Goal: Task Accomplishment & Management: Complete application form

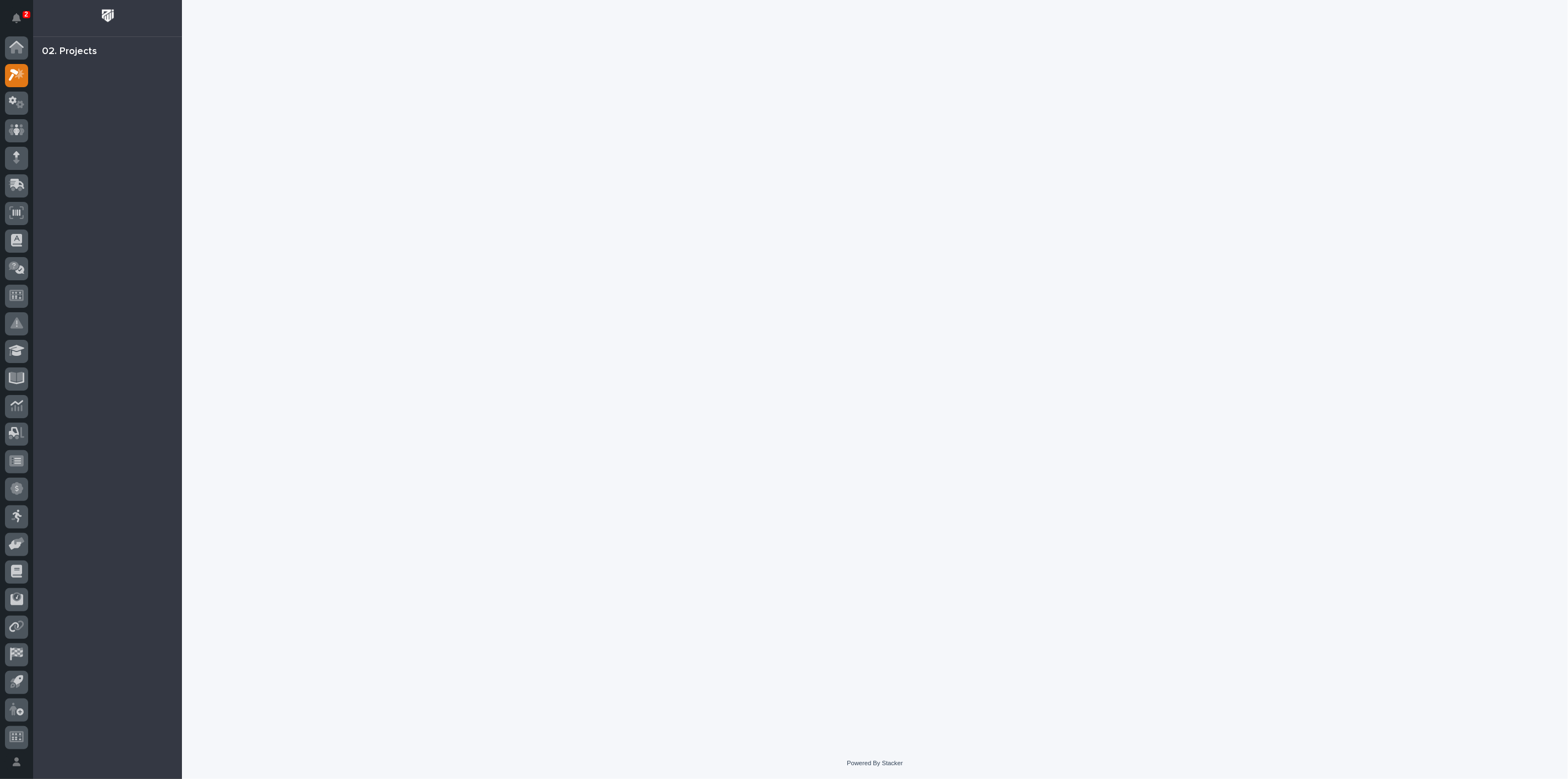
scroll to position [3, 0]
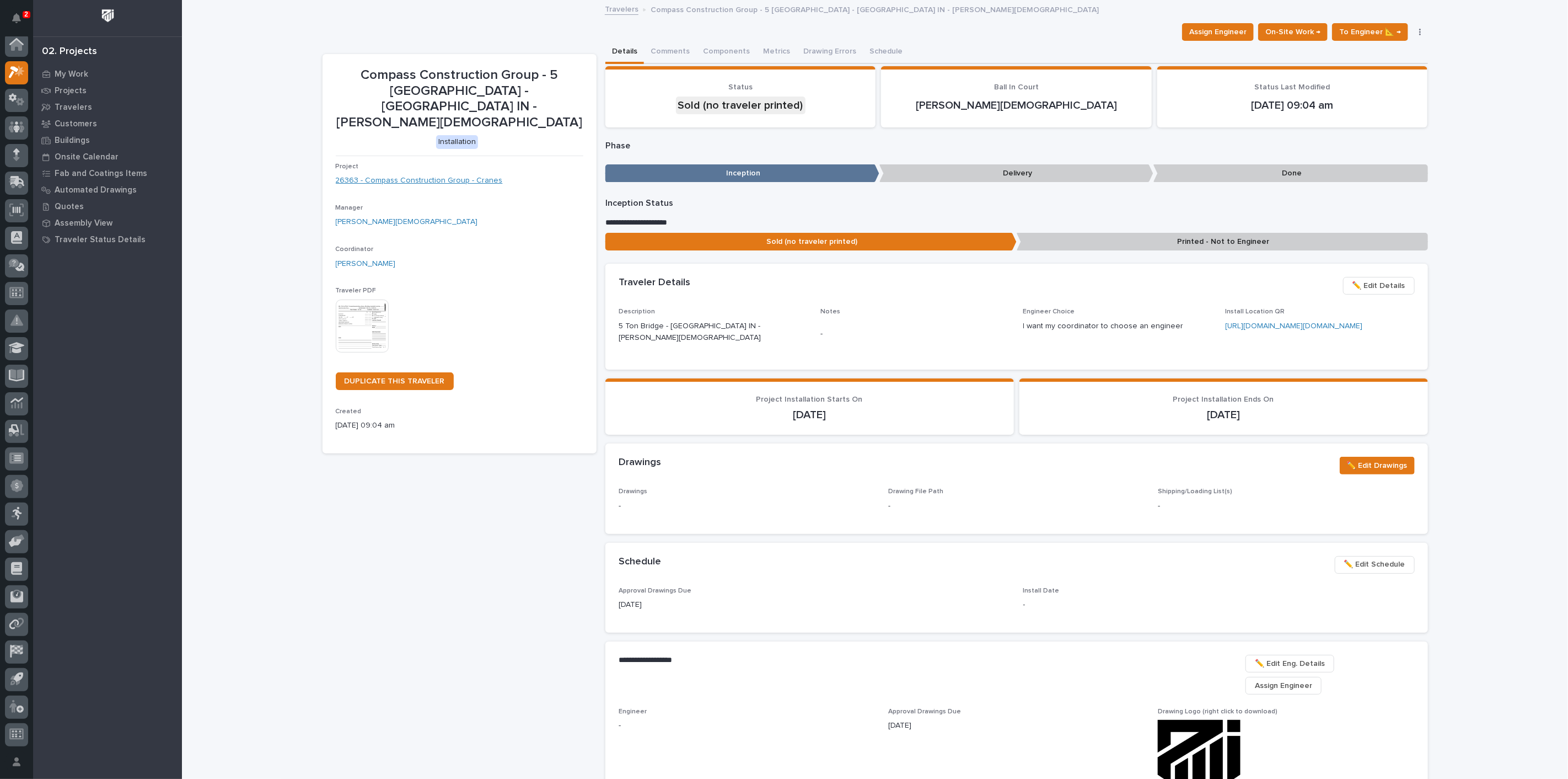
click at [398, 175] on link "26363 - Compass Construction Group - Cranes" at bounding box center [419, 180] width 167 height 12
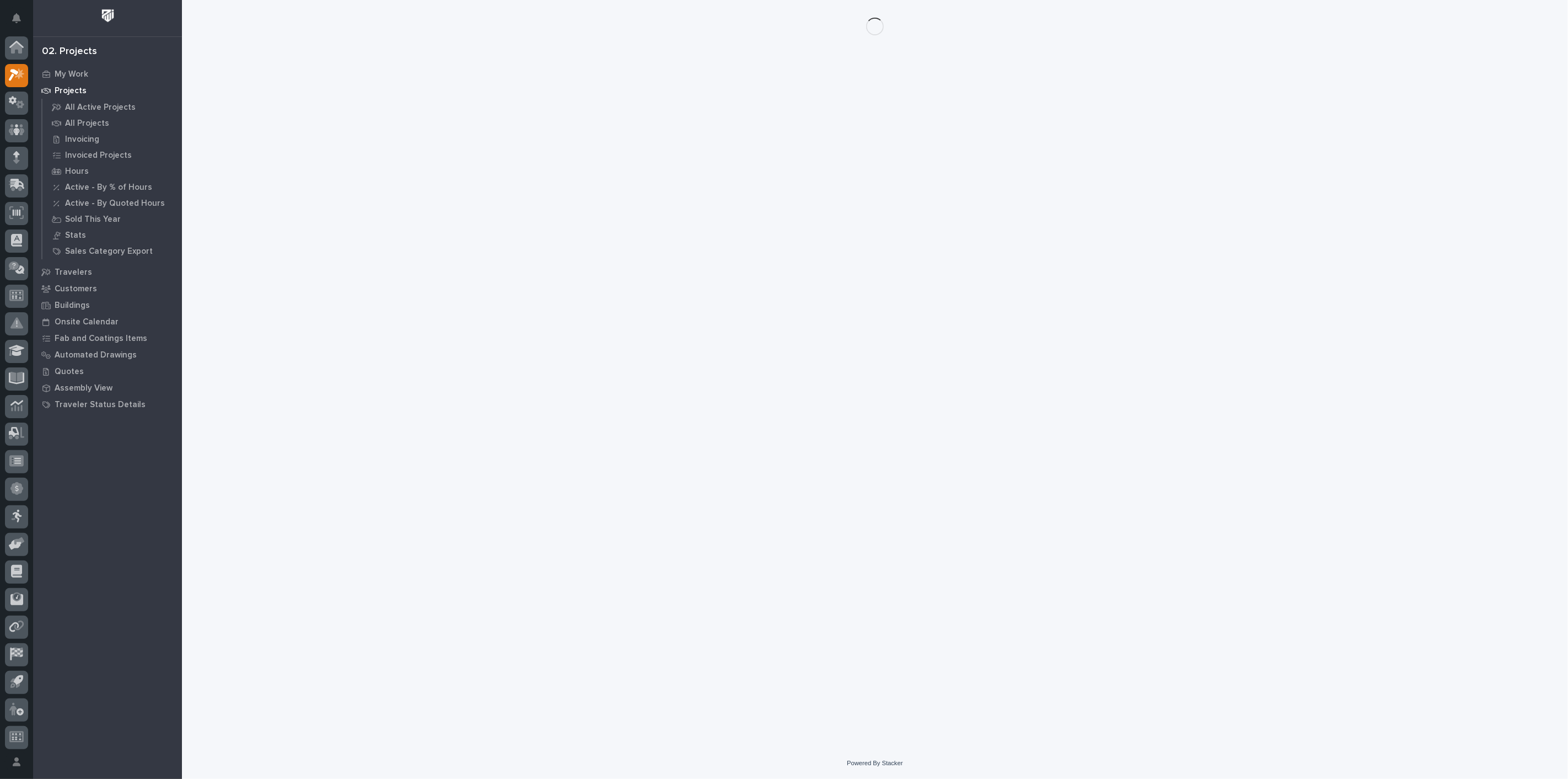
scroll to position [3, 0]
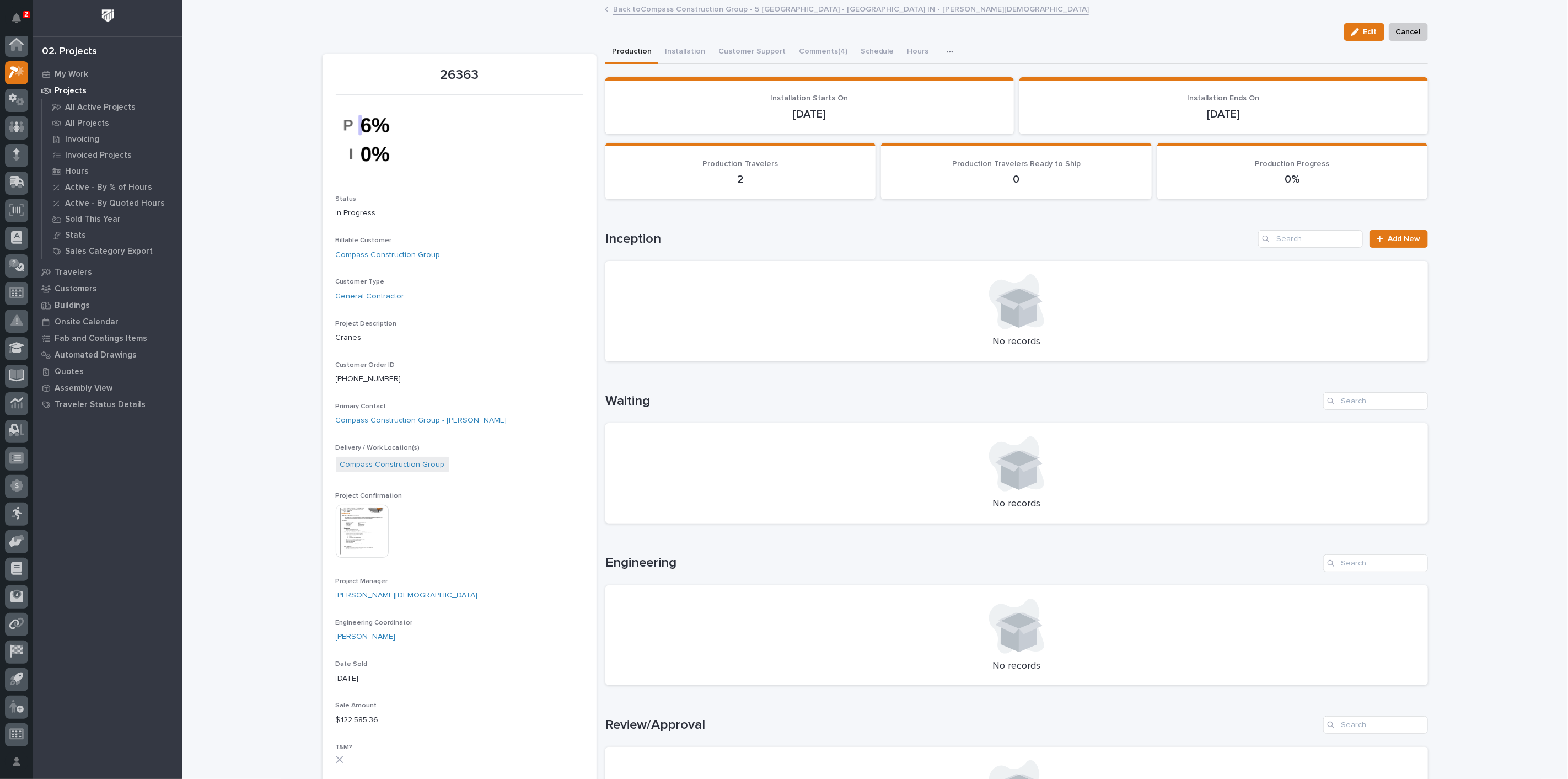
click at [378, 537] on img at bounding box center [362, 531] width 53 height 53
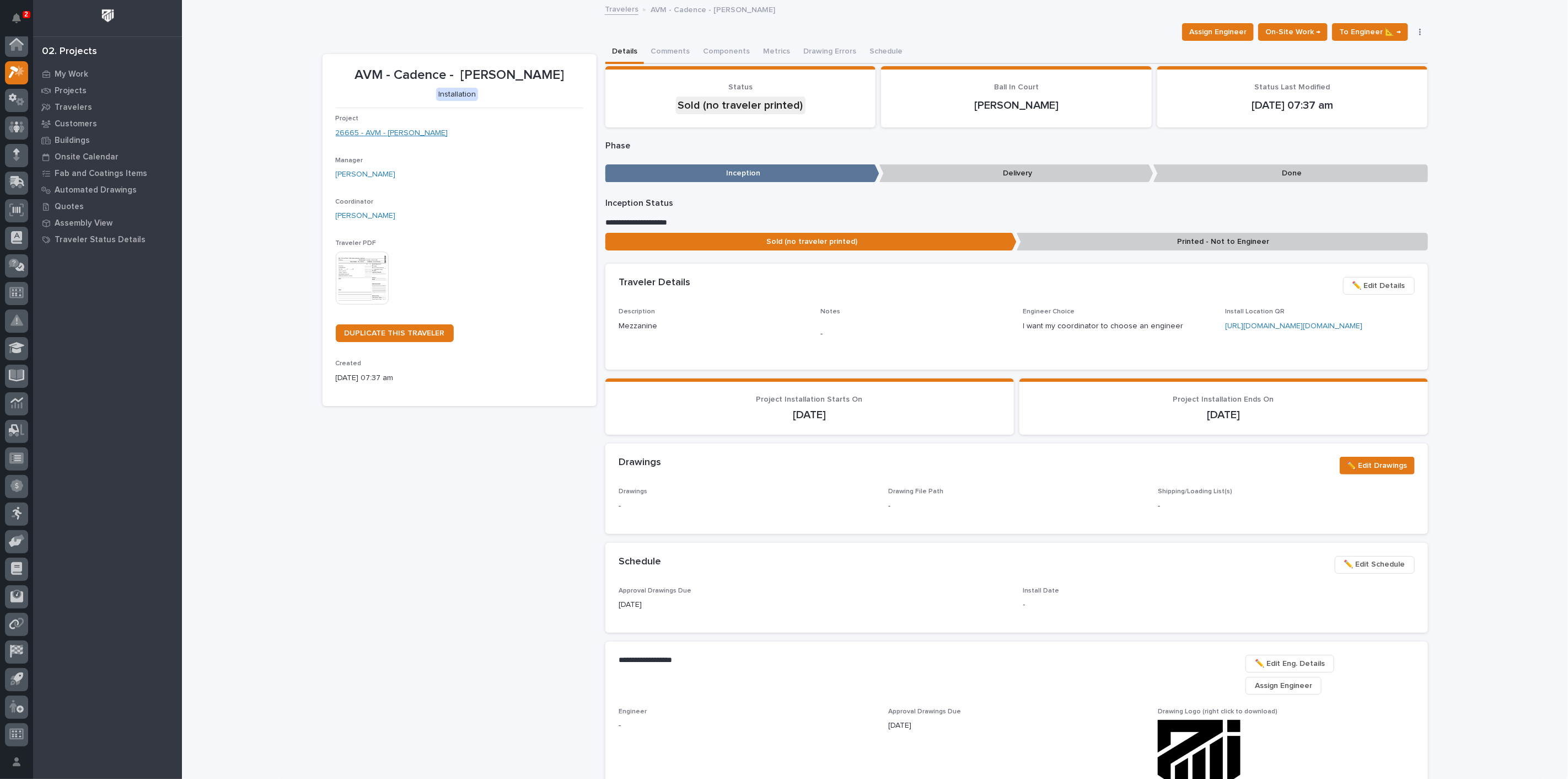
click at [395, 132] on link "26665 - AVM - Cadence Mezzanine" at bounding box center [392, 133] width 112 height 12
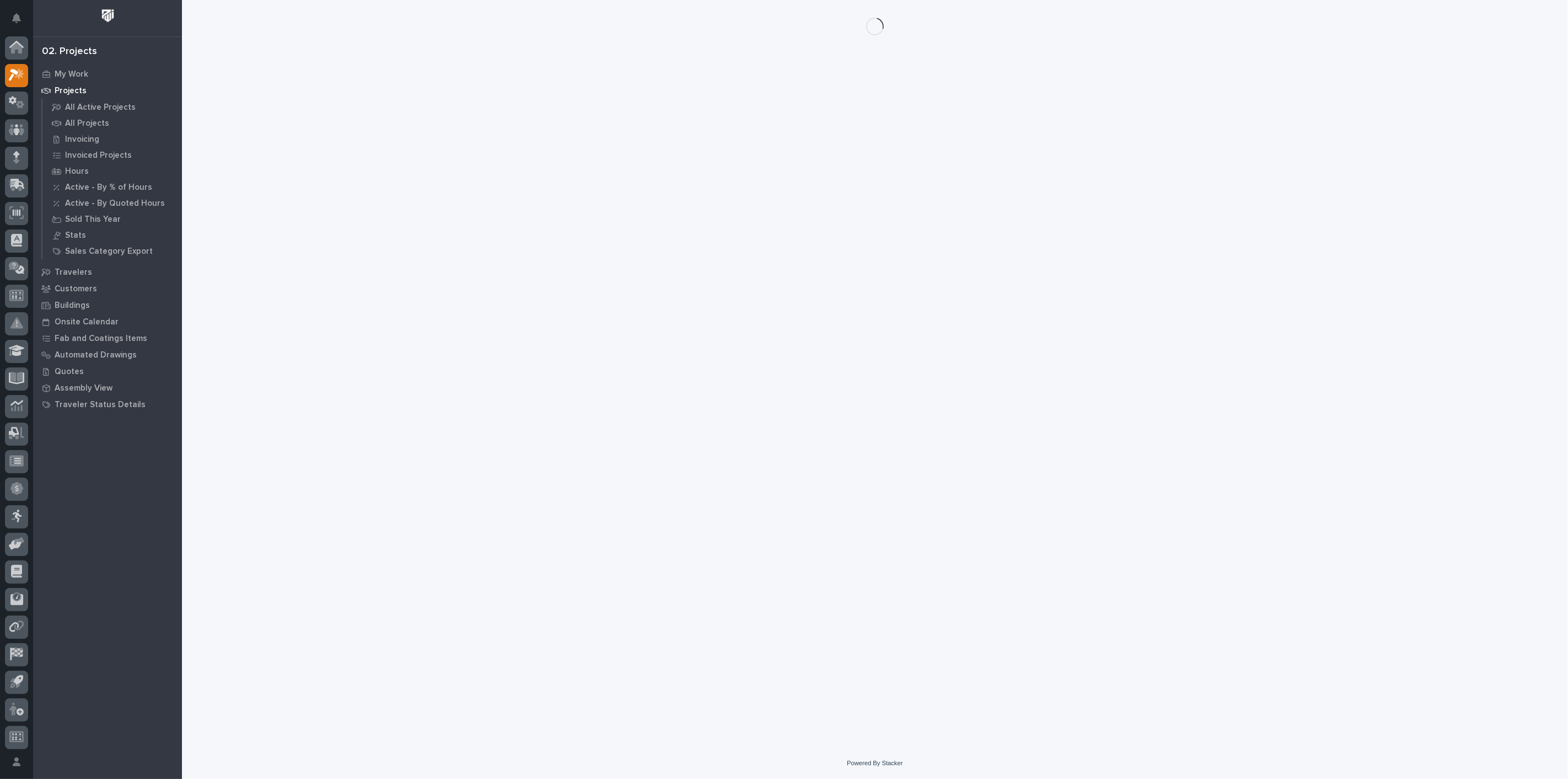
scroll to position [3, 0]
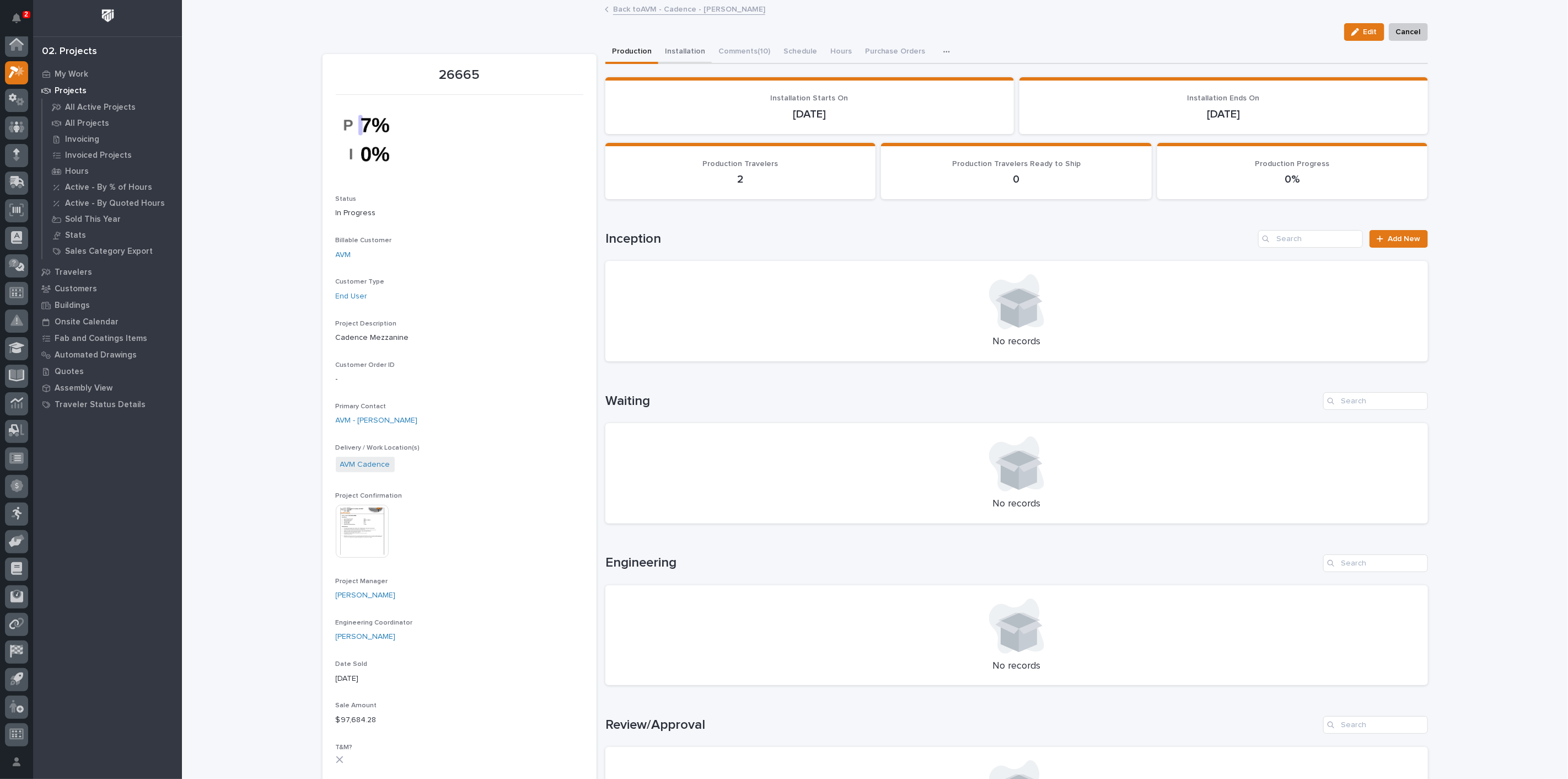
click at [678, 48] on button "Installation" at bounding box center [685, 52] width 54 height 23
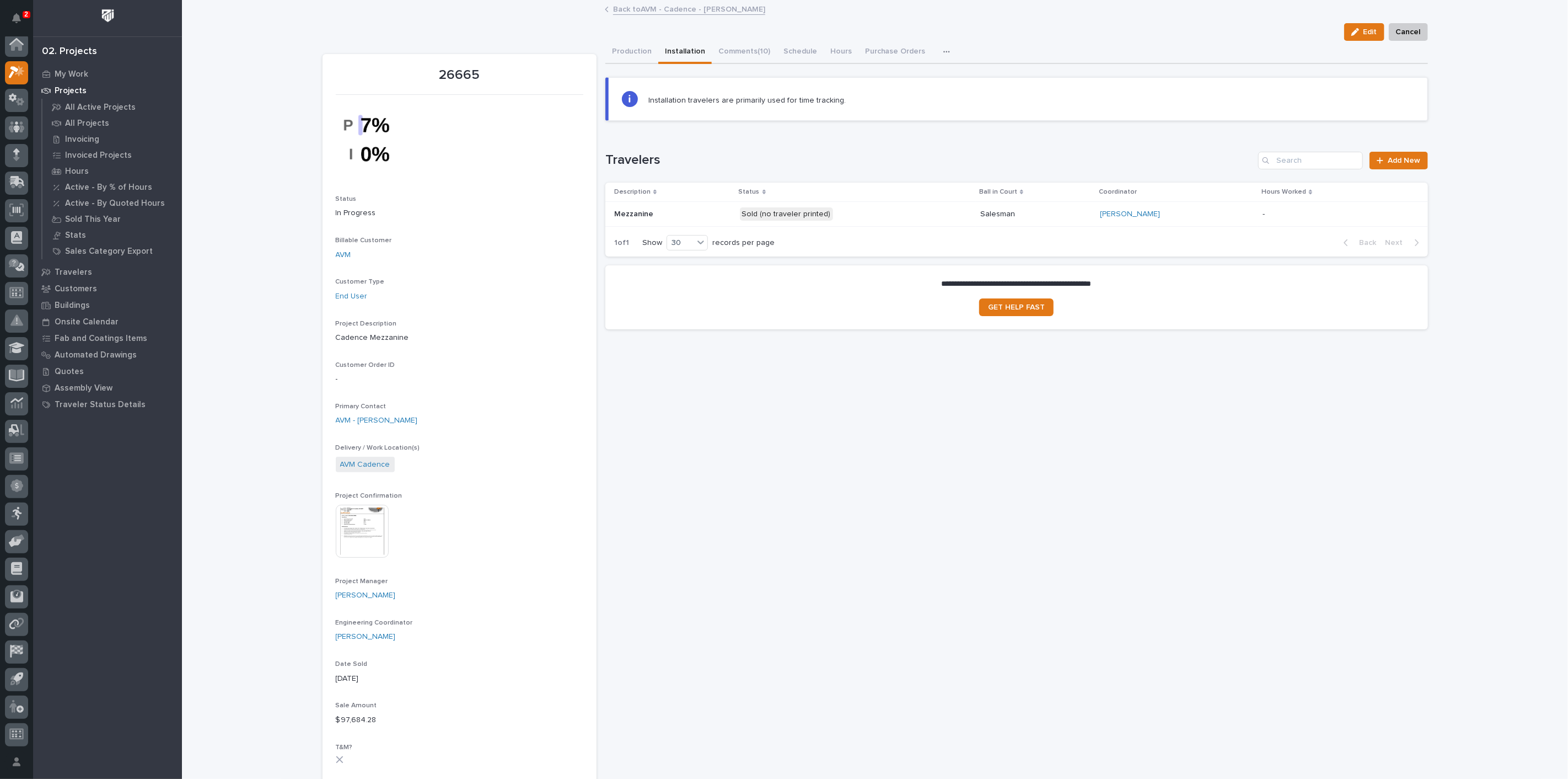
click at [623, 209] on p "Mezzanine" at bounding box center [634, 213] width 41 height 12
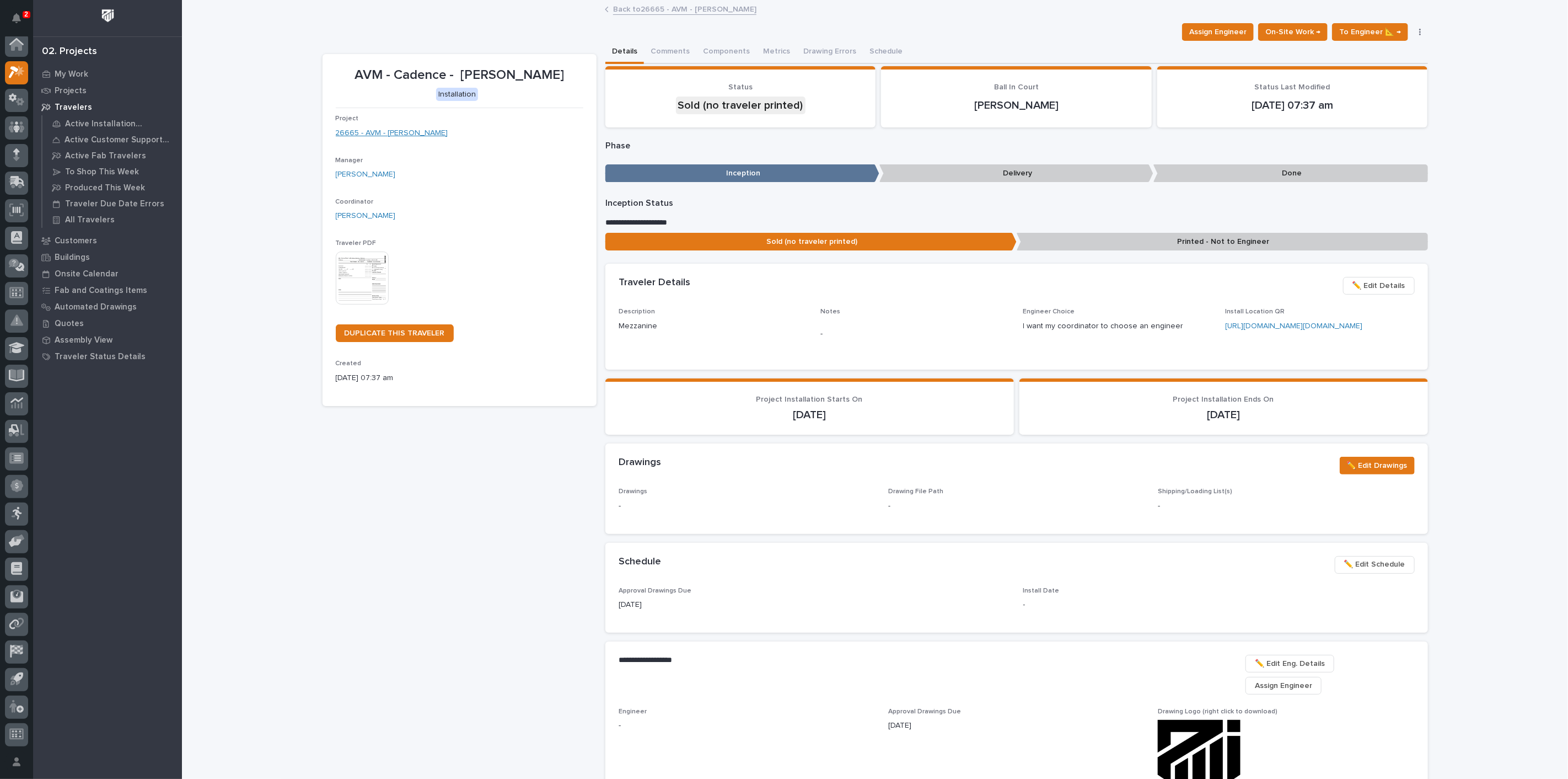
click at [406, 135] on link "26665 - AVM - Cadence Mezzanine" at bounding box center [392, 133] width 112 height 12
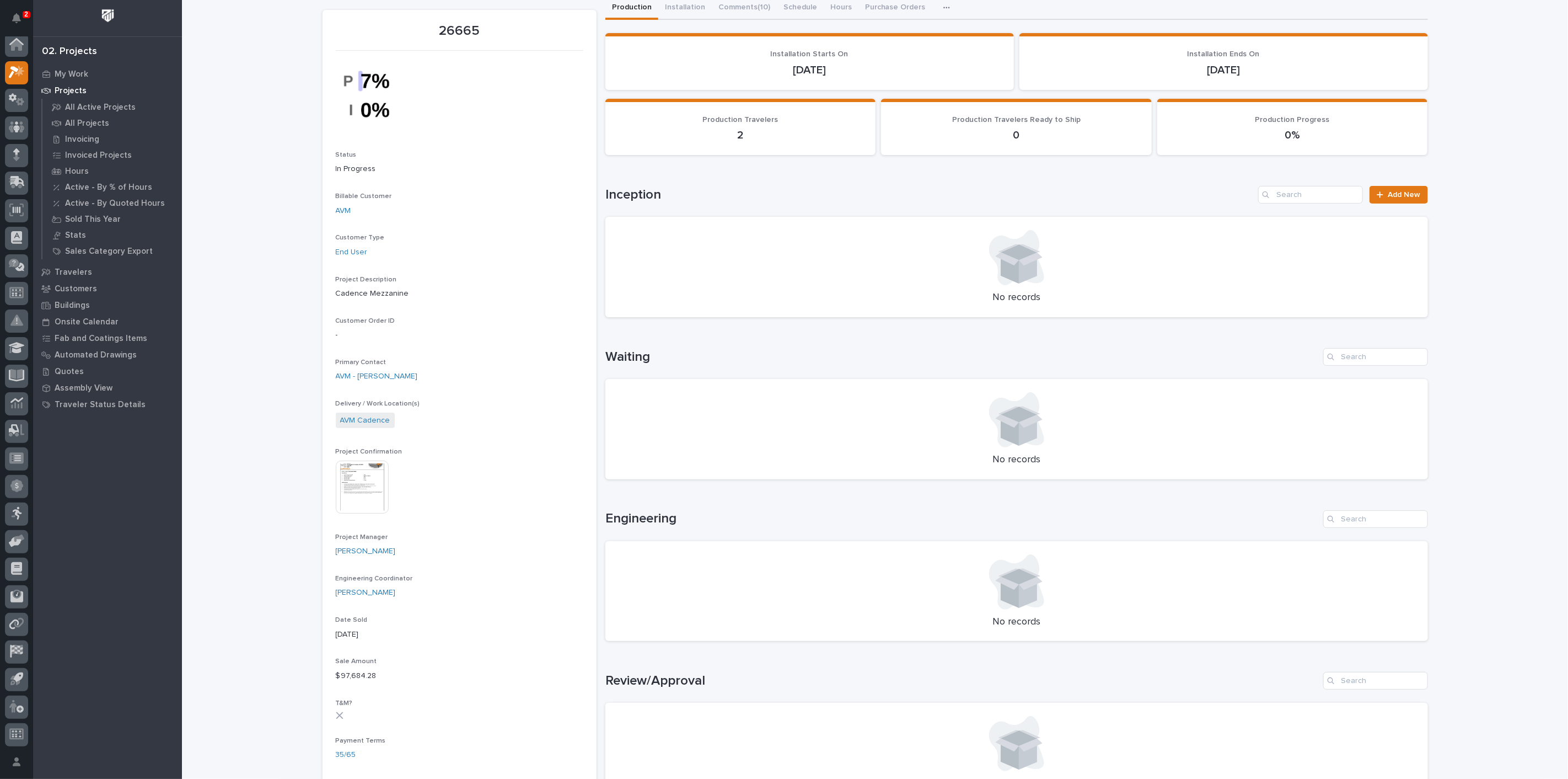
scroll to position [61, 0]
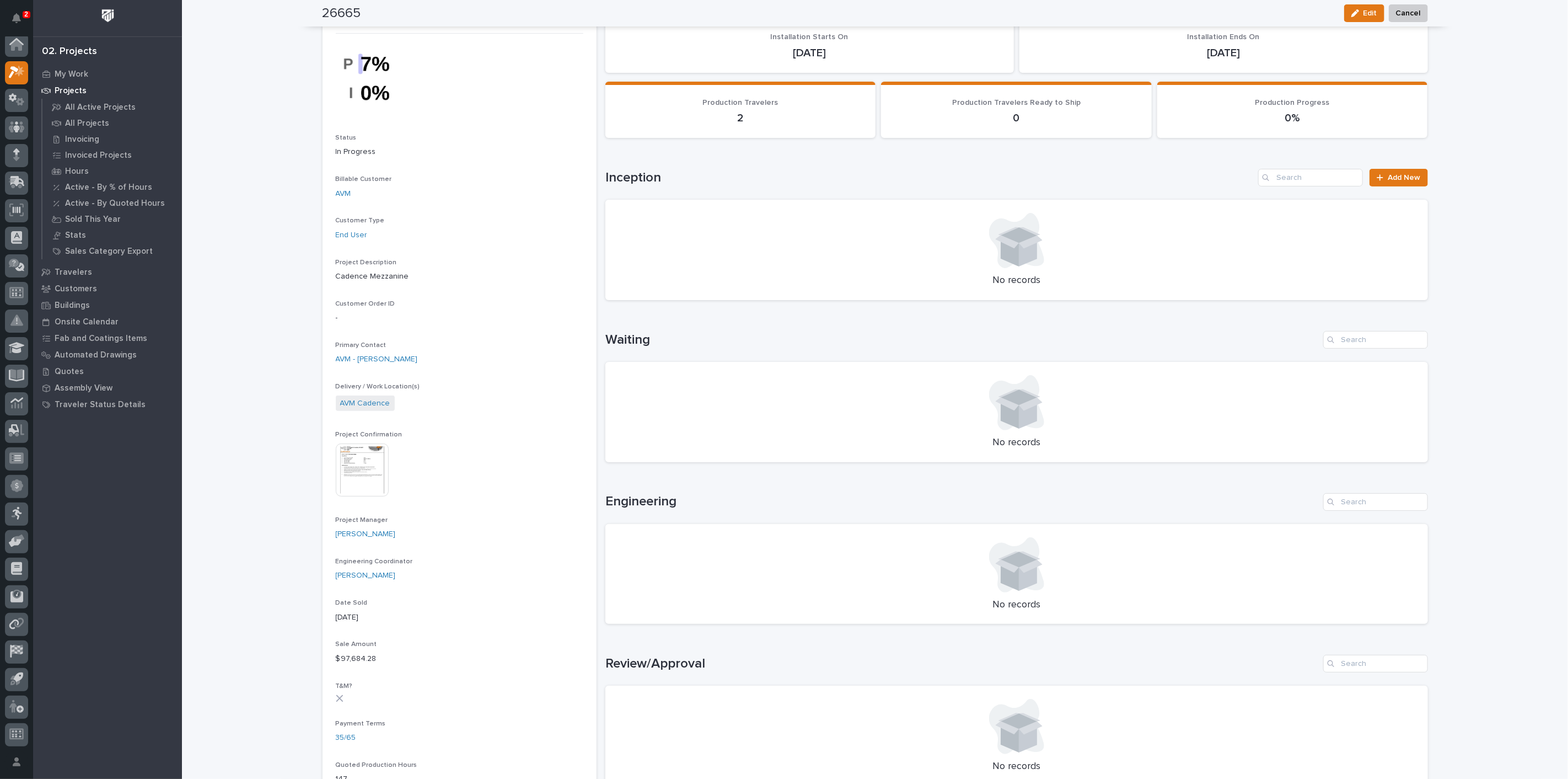
click at [358, 461] on img at bounding box center [362, 470] width 53 height 53
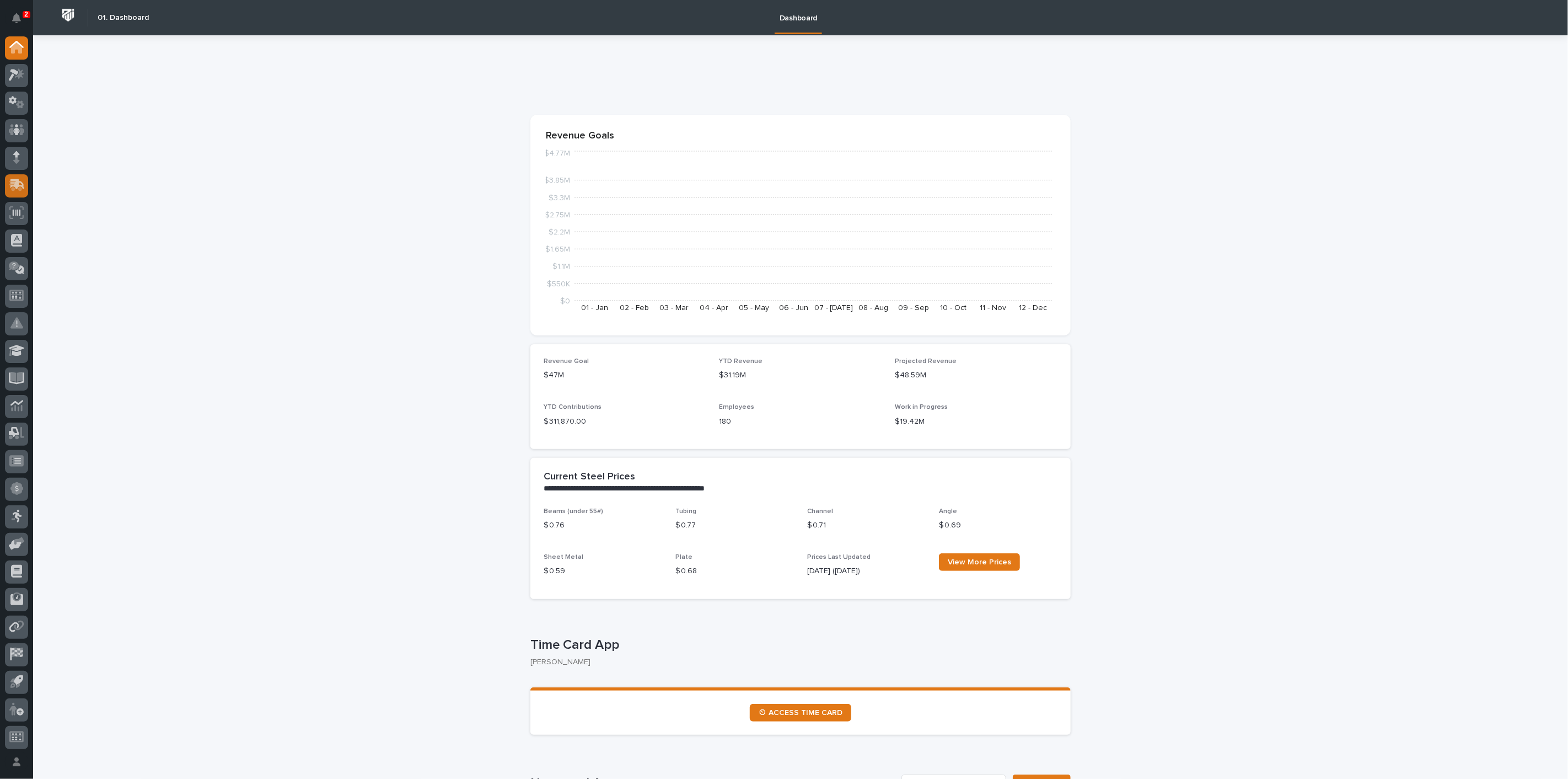
click at [18, 183] on icon at bounding box center [18, 184] width 14 height 11
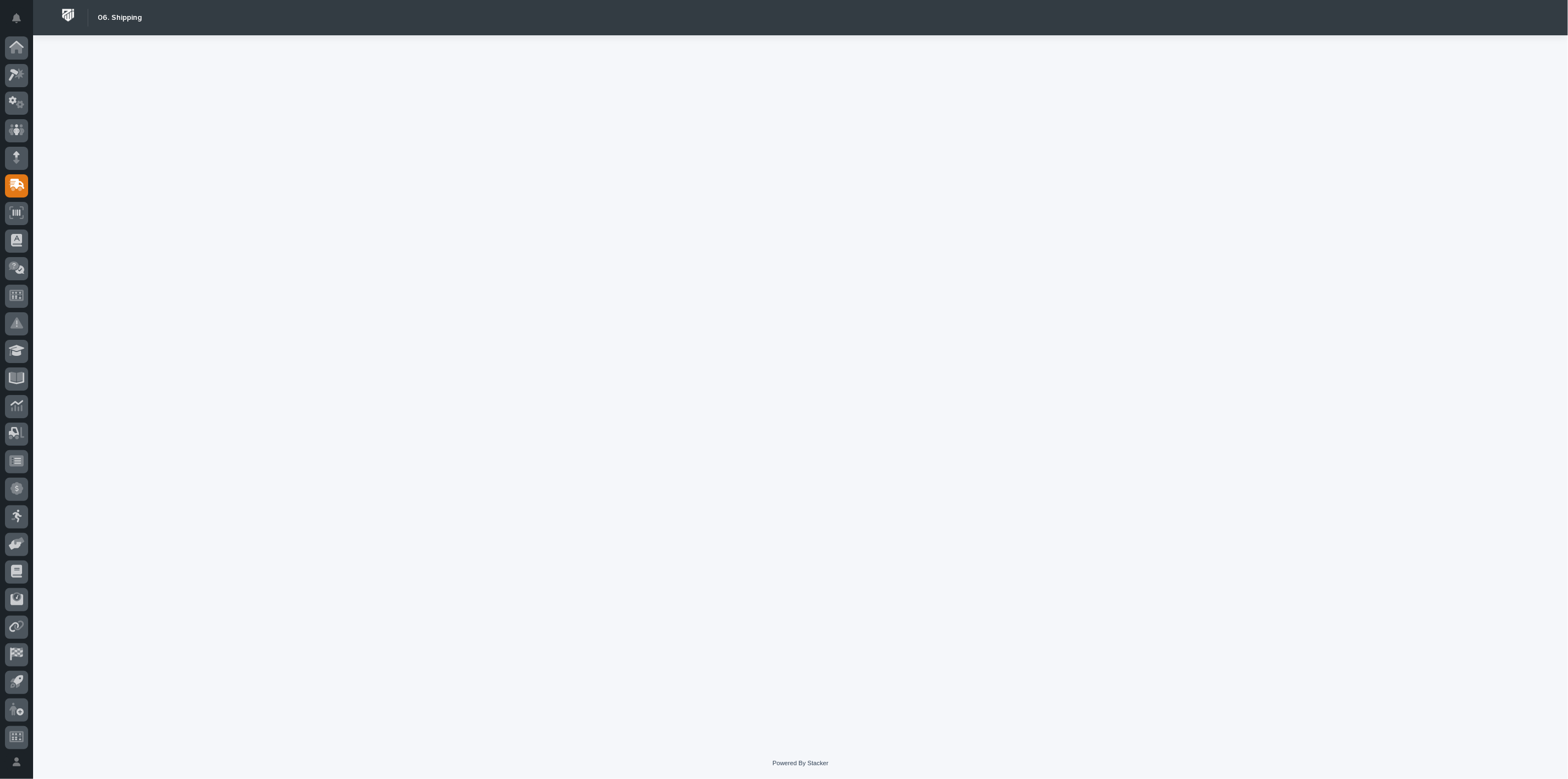
scroll to position [3, 0]
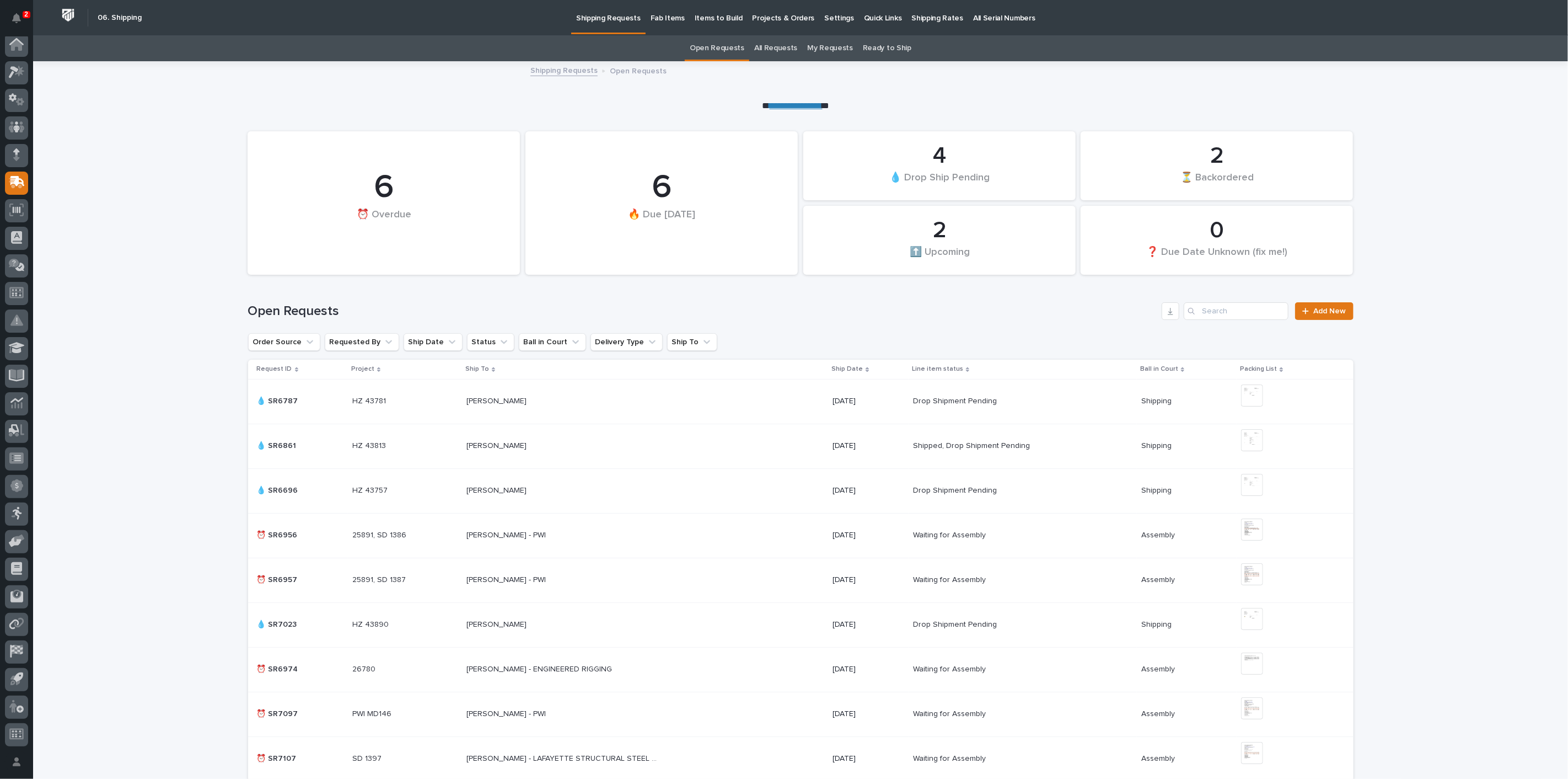
click at [655, 18] on p "Fab Items" at bounding box center [668, 11] width 34 height 23
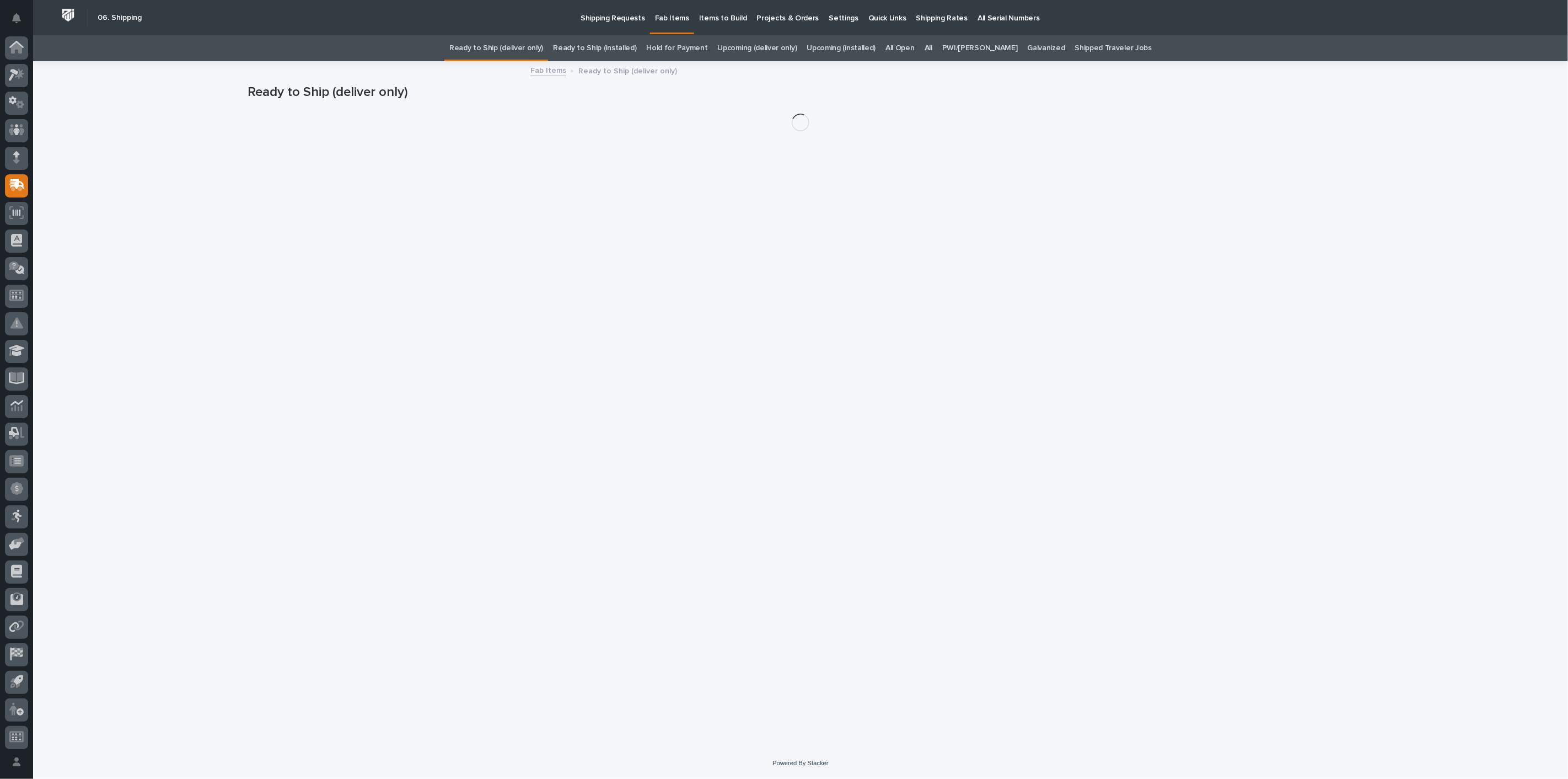
scroll to position [3, 0]
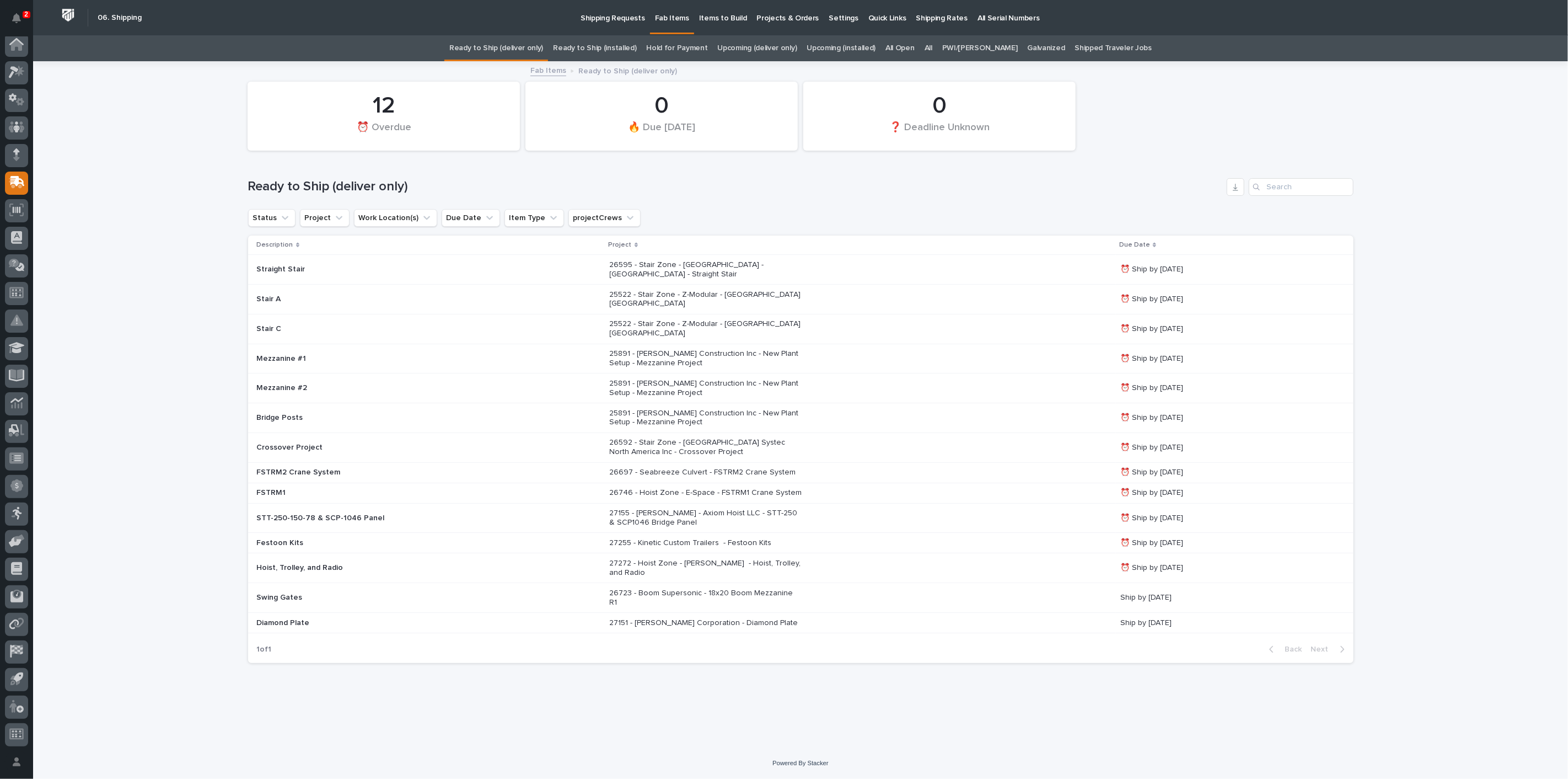
click at [932, 49] on link "All" at bounding box center [928, 48] width 8 height 26
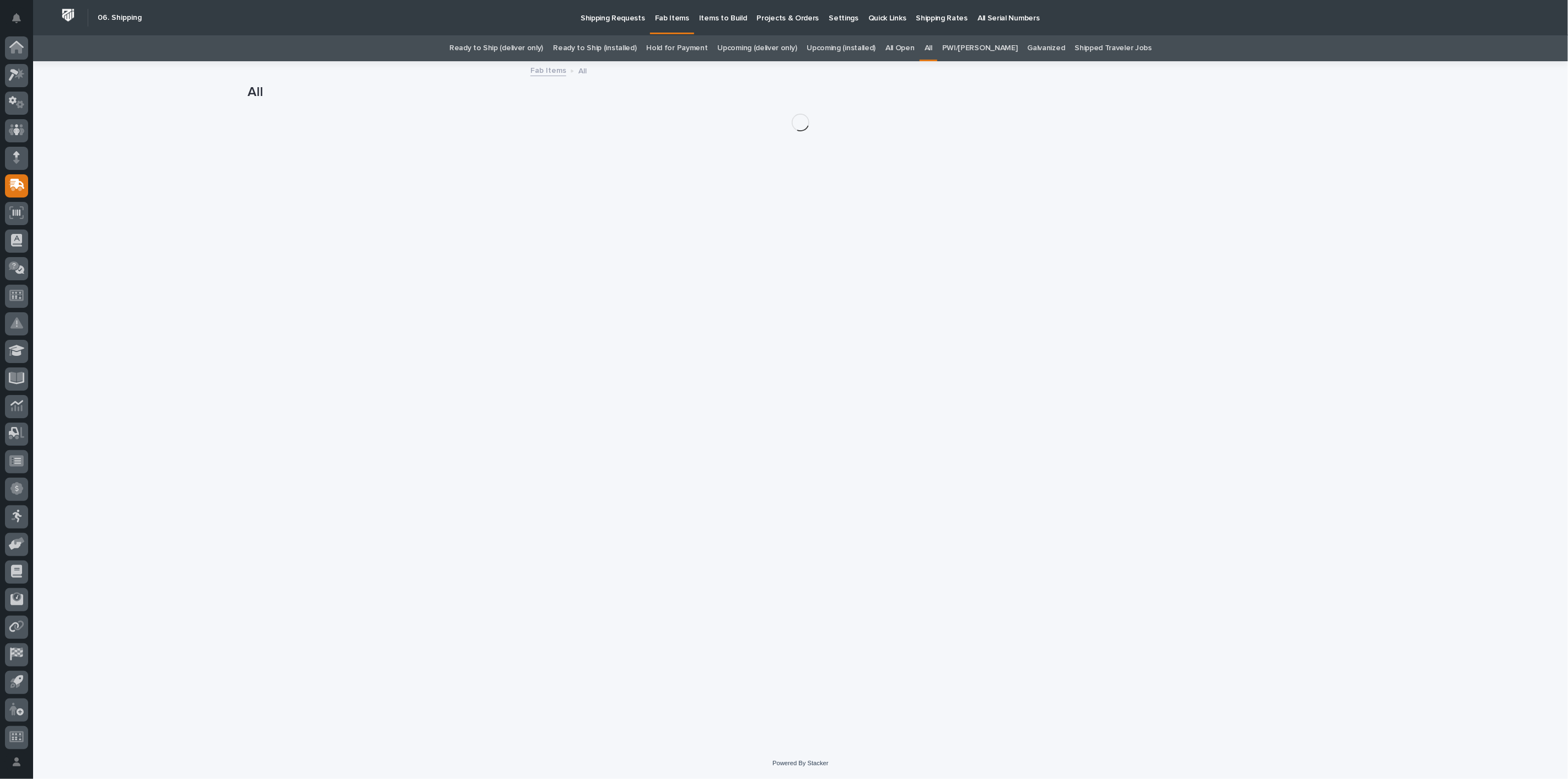
scroll to position [3, 0]
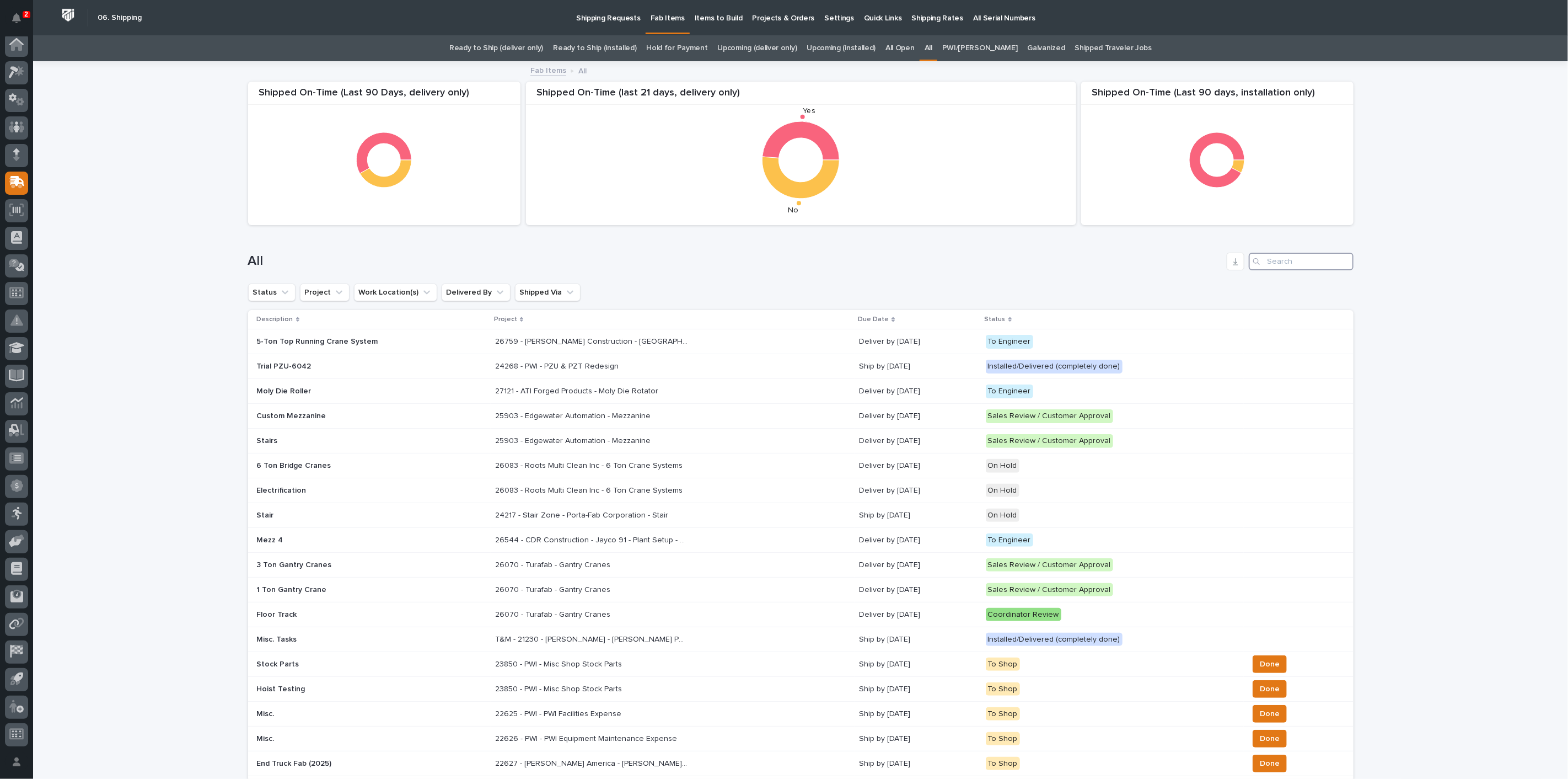
click at [1276, 262] on input "Search" at bounding box center [1302, 261] width 105 height 18
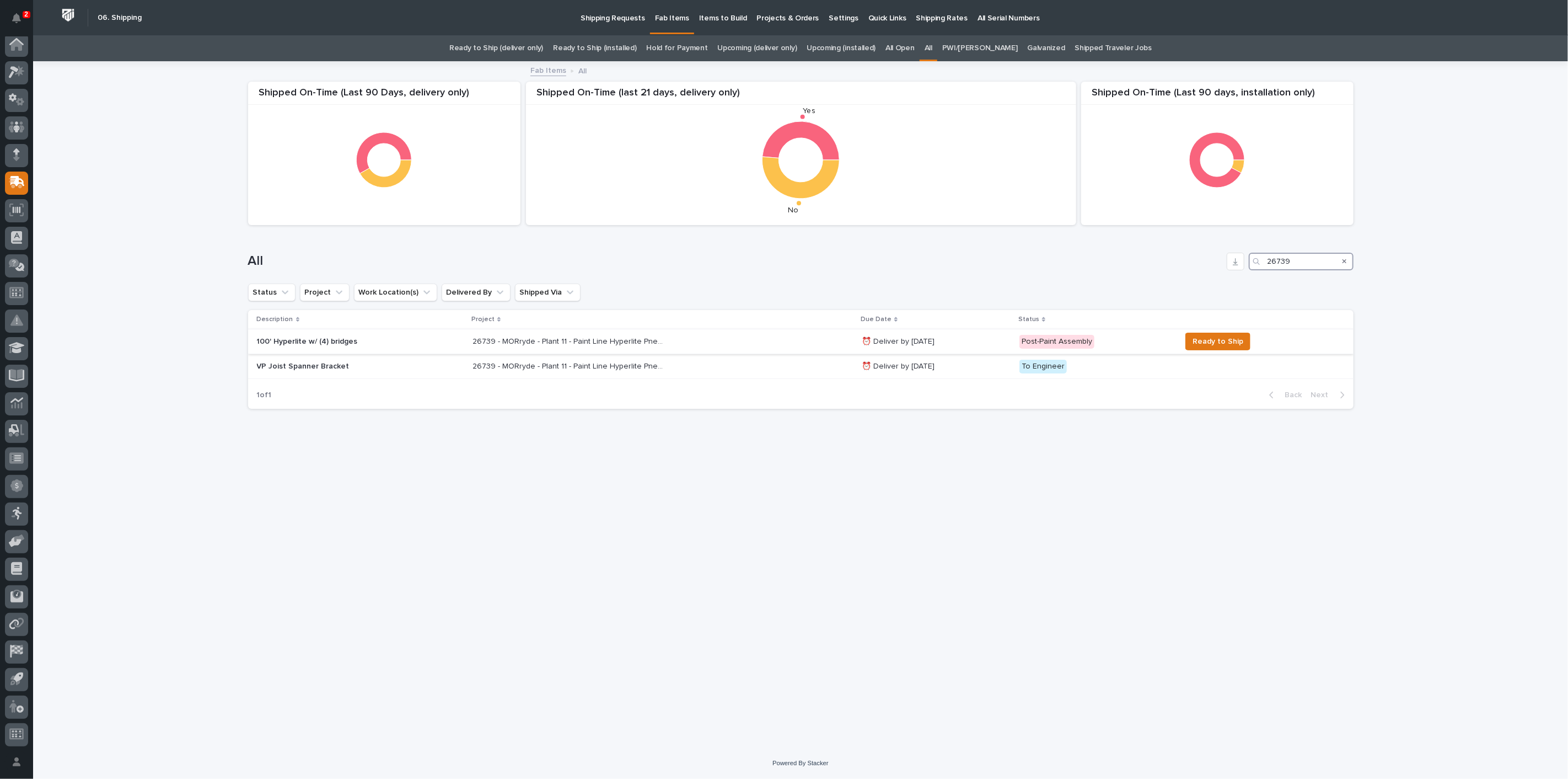
type input "26739"
click at [539, 334] on div "26739 - MORryde - Plant 11 - Paint Line Hyperlite Pneumatic Crane 26739 - MORry…" at bounding box center [663, 342] width 381 height 18
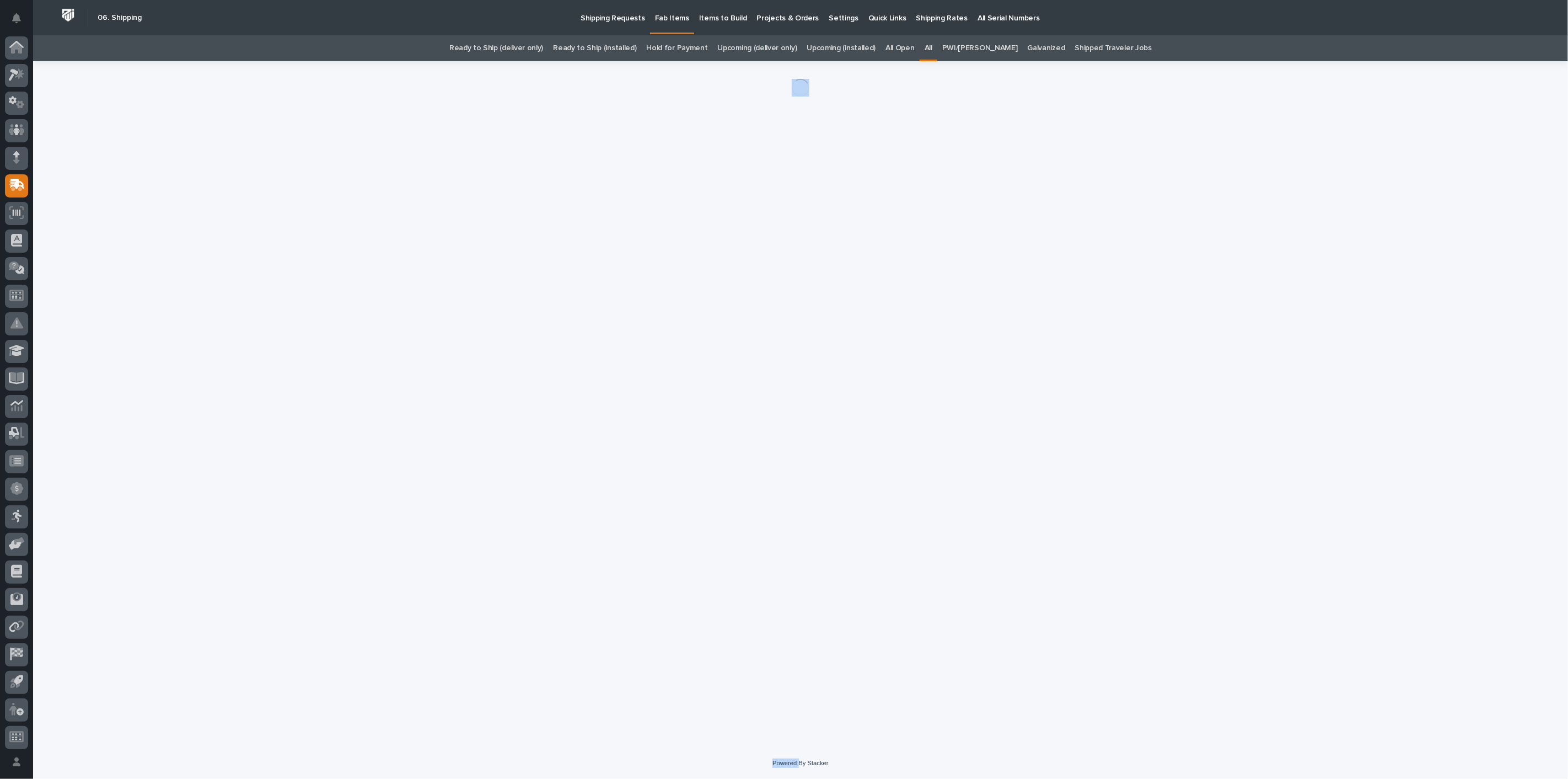
click at [539, 334] on div "Loading... Saving… Loading... Saving…" at bounding box center [801, 390] width 1117 height 658
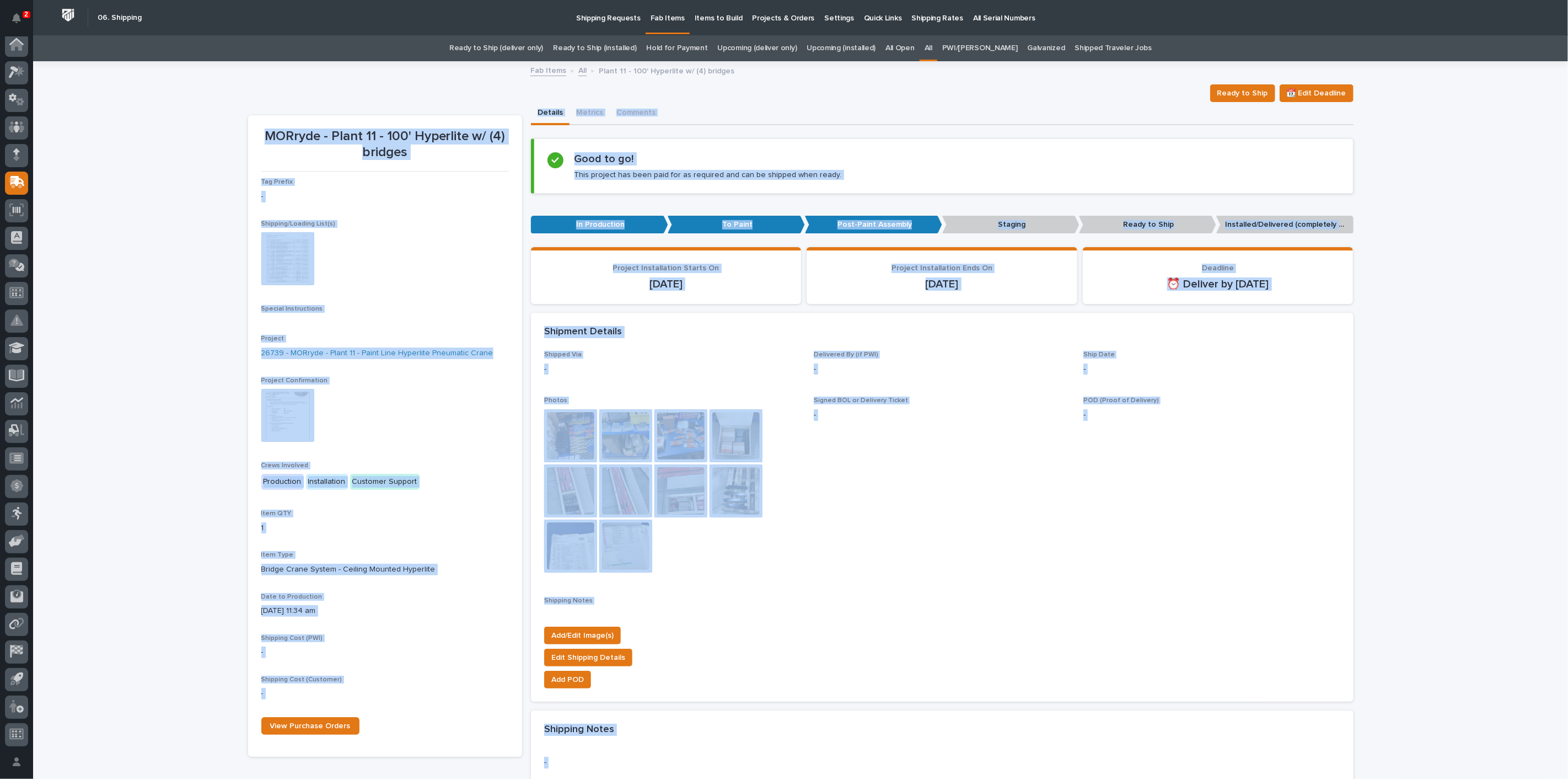
click at [576, 432] on img at bounding box center [570, 436] width 53 height 53
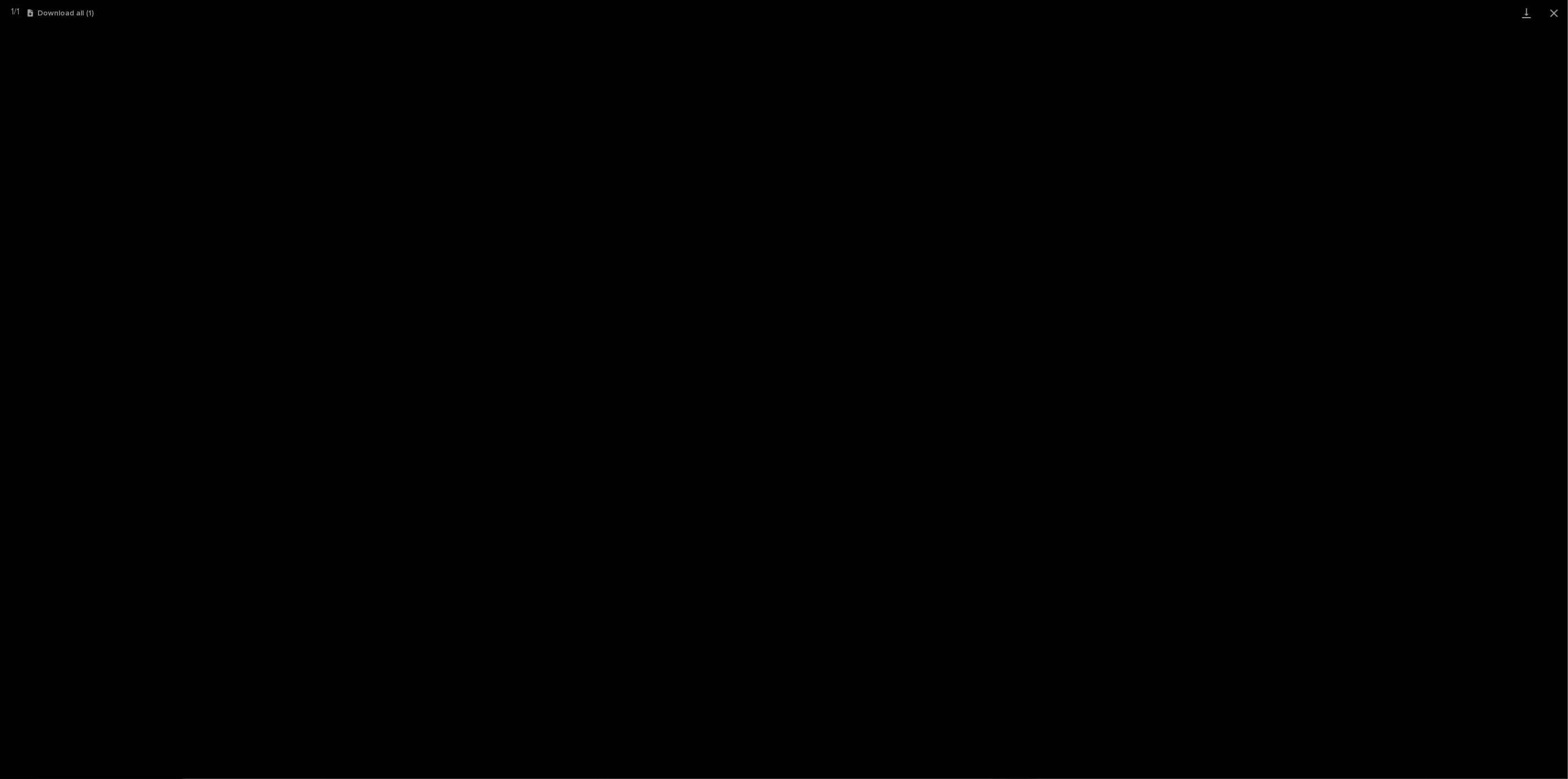
scroll to position [3, 0]
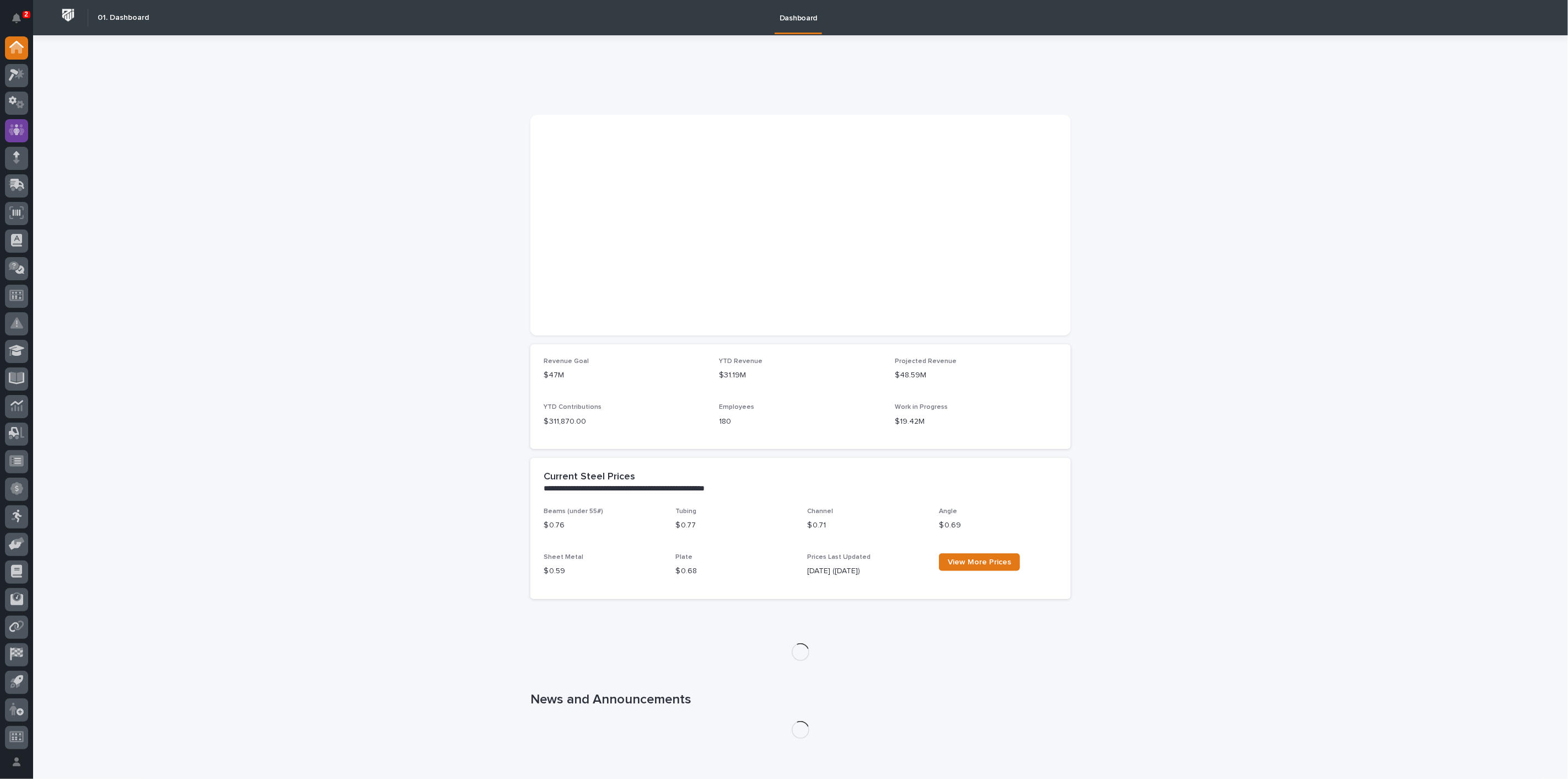
click at [20, 125] on icon at bounding box center [16, 130] width 16 height 11
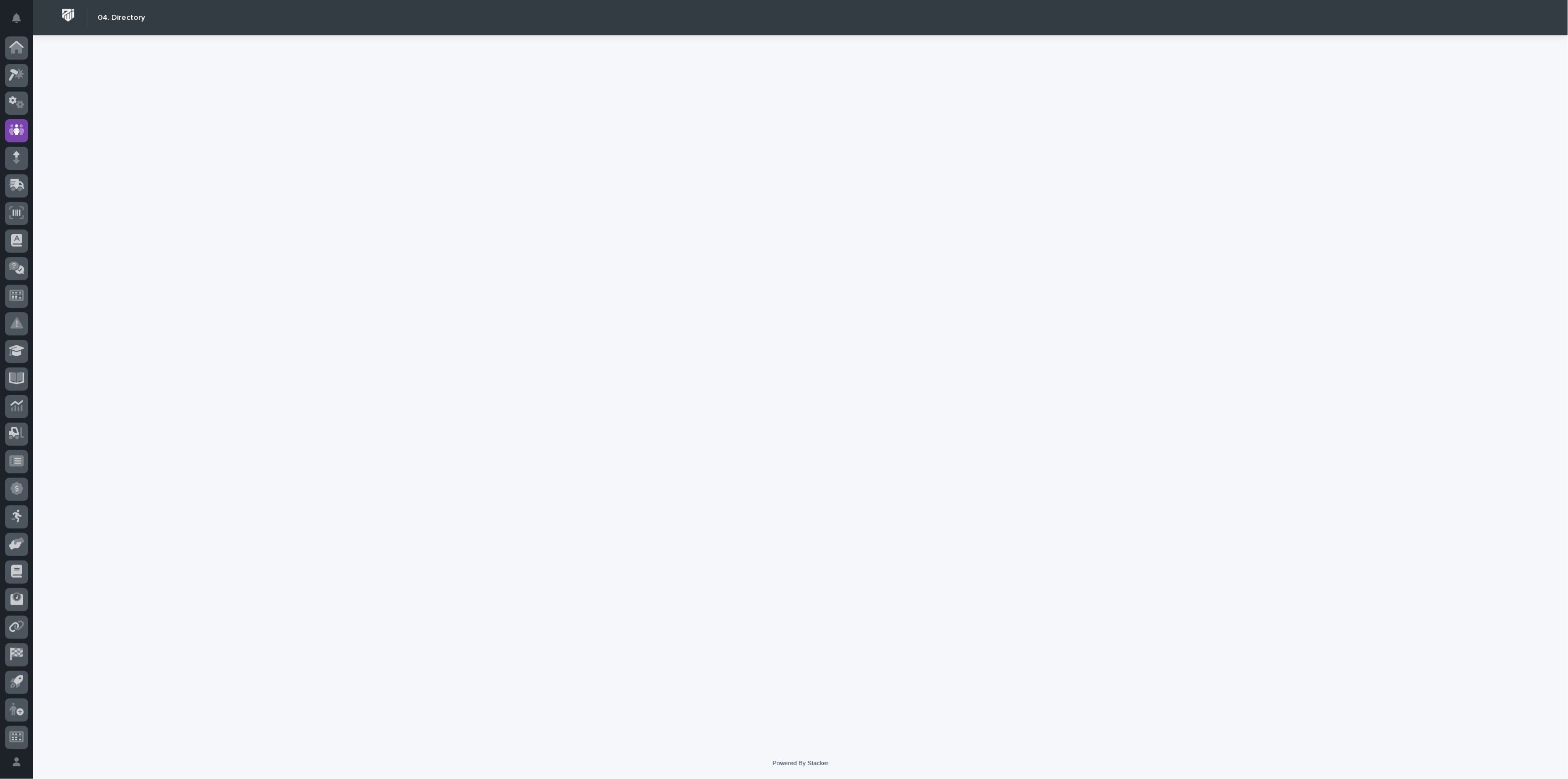
scroll to position [3, 0]
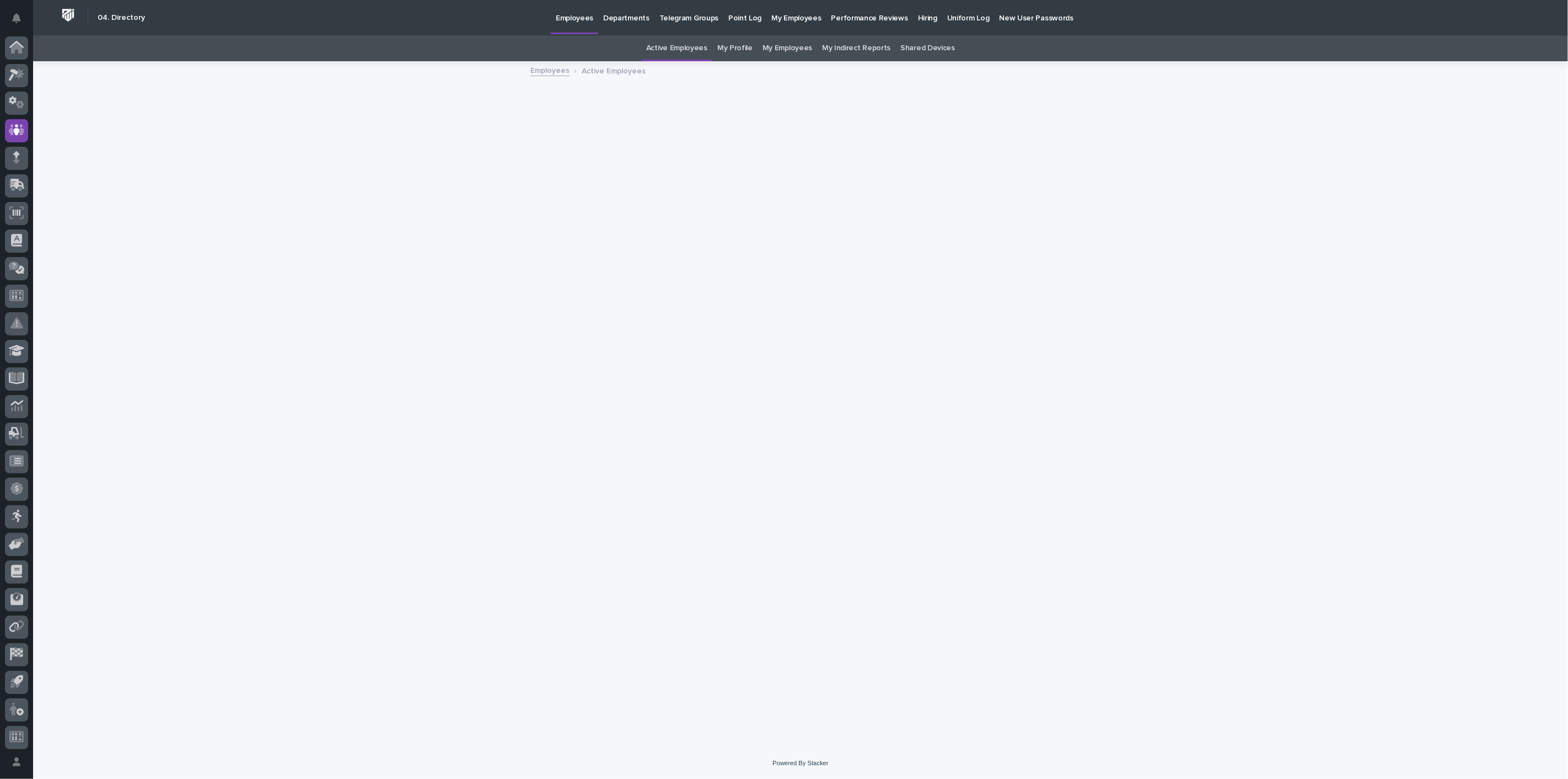
scroll to position [3, 0]
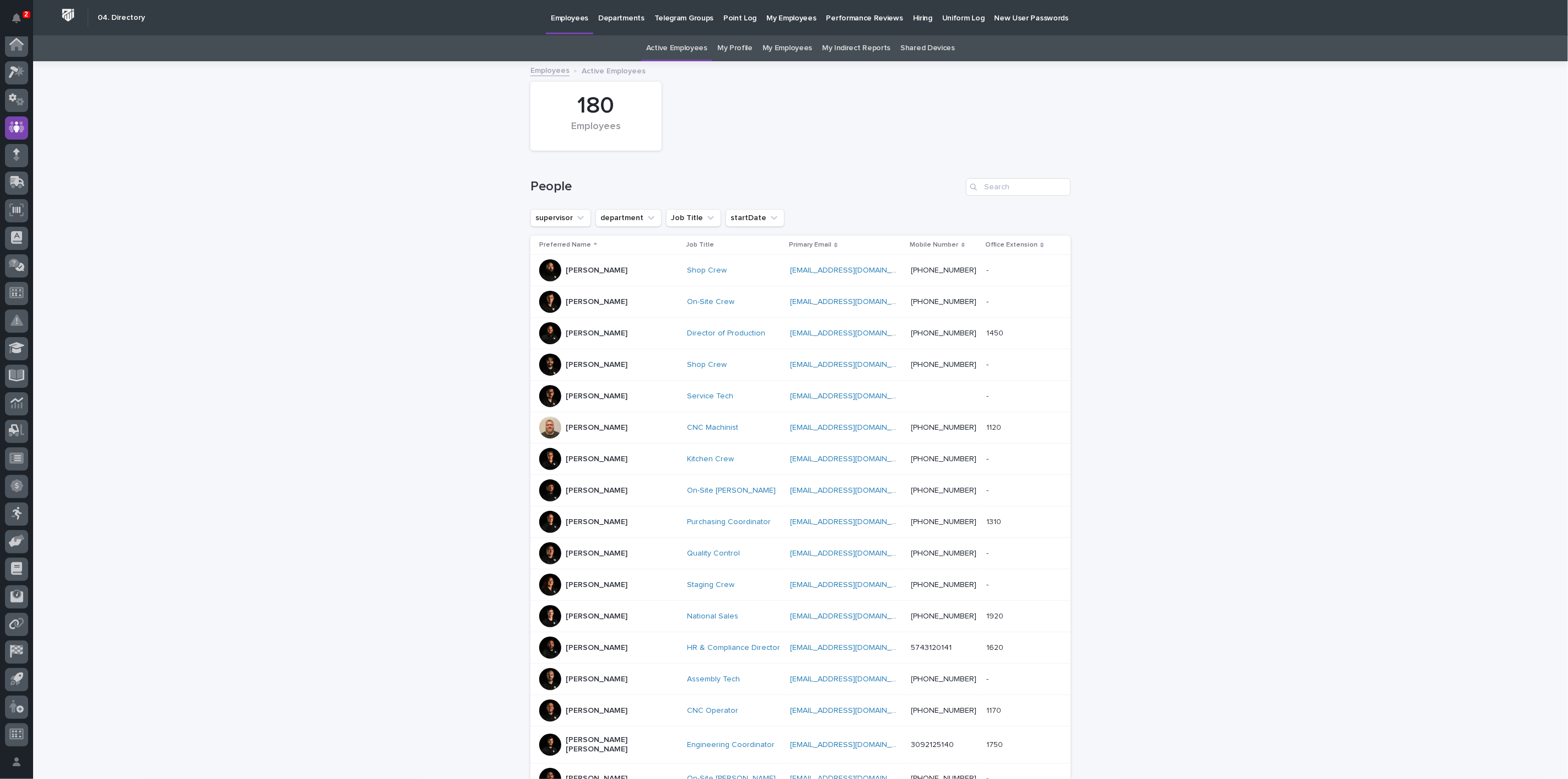
click at [913, 18] on p "Hiring" at bounding box center [922, 11] width 19 height 23
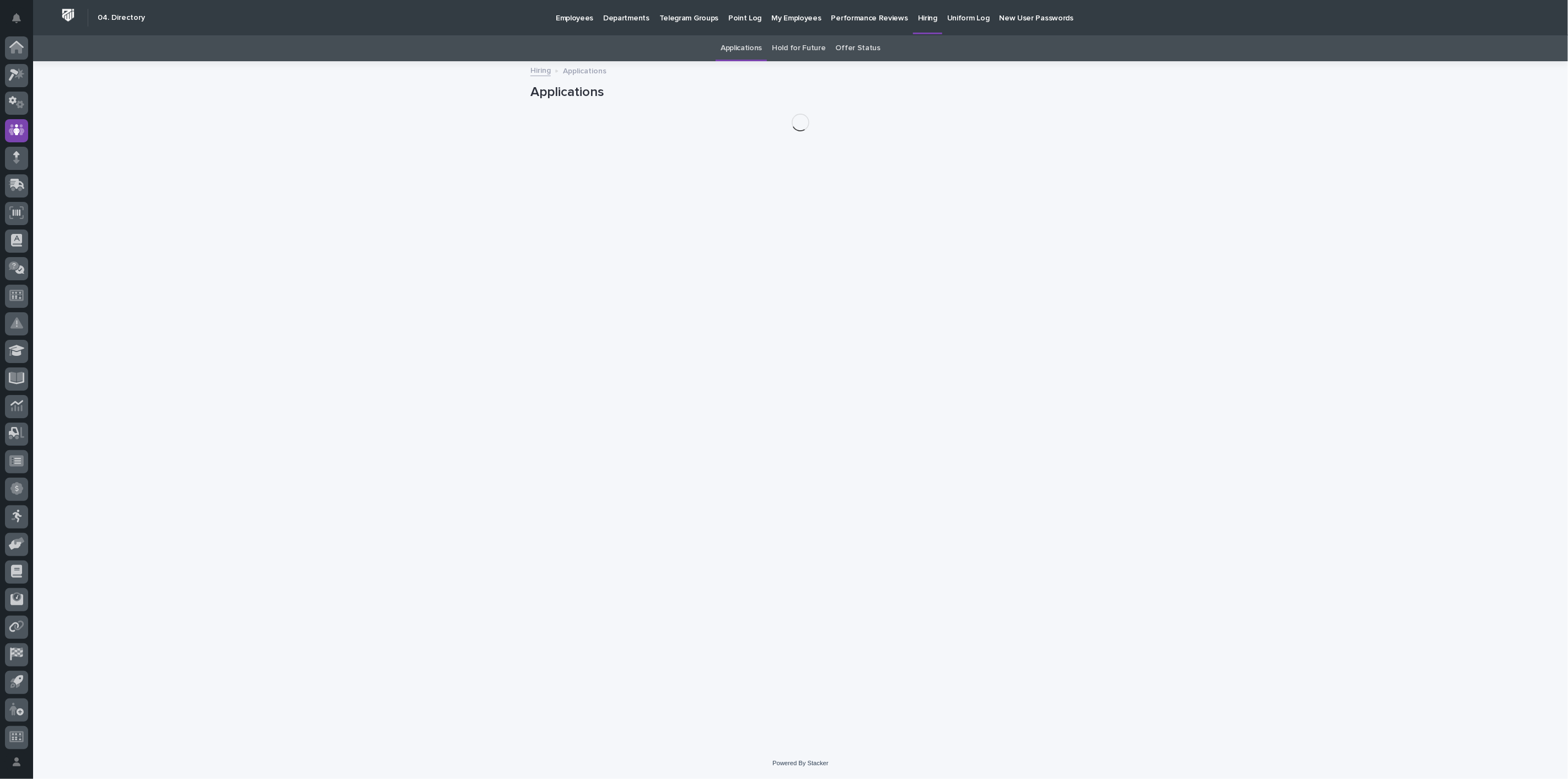
scroll to position [3, 0]
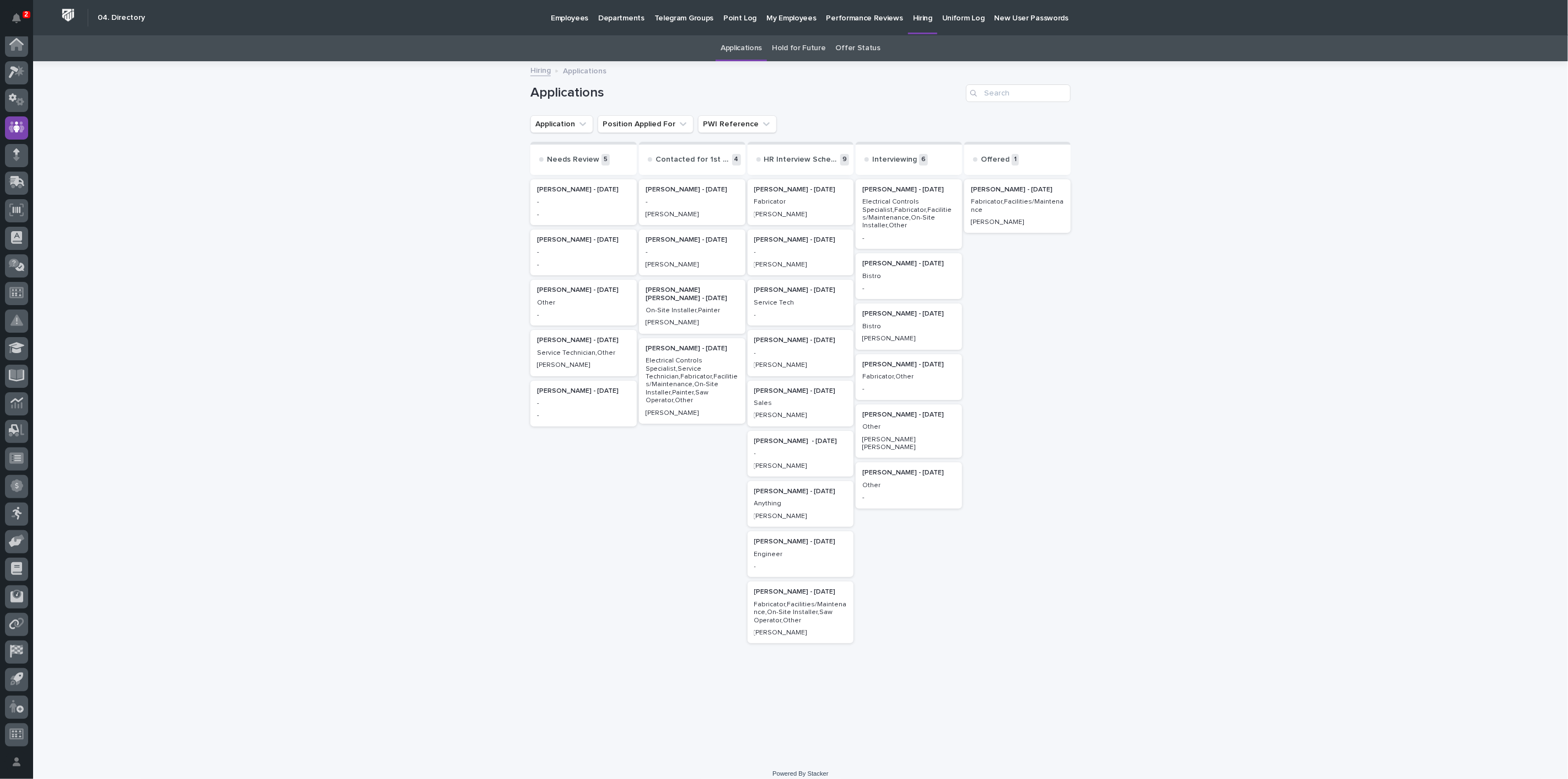
drag, startPoint x: 1001, startPoint y: 218, endPoint x: 1007, endPoint y: 200, distance: 19.0
click at [1002, 215] on div "[PERSON_NAME] - [DATE] Fabricator,Facilities/Maintenance [PERSON_NAME]" at bounding box center [1018, 440] width 106 height 526
click at [1007, 199] on p "Fabricator,Facilities/Maintenance" at bounding box center [1018, 206] width 93 height 16
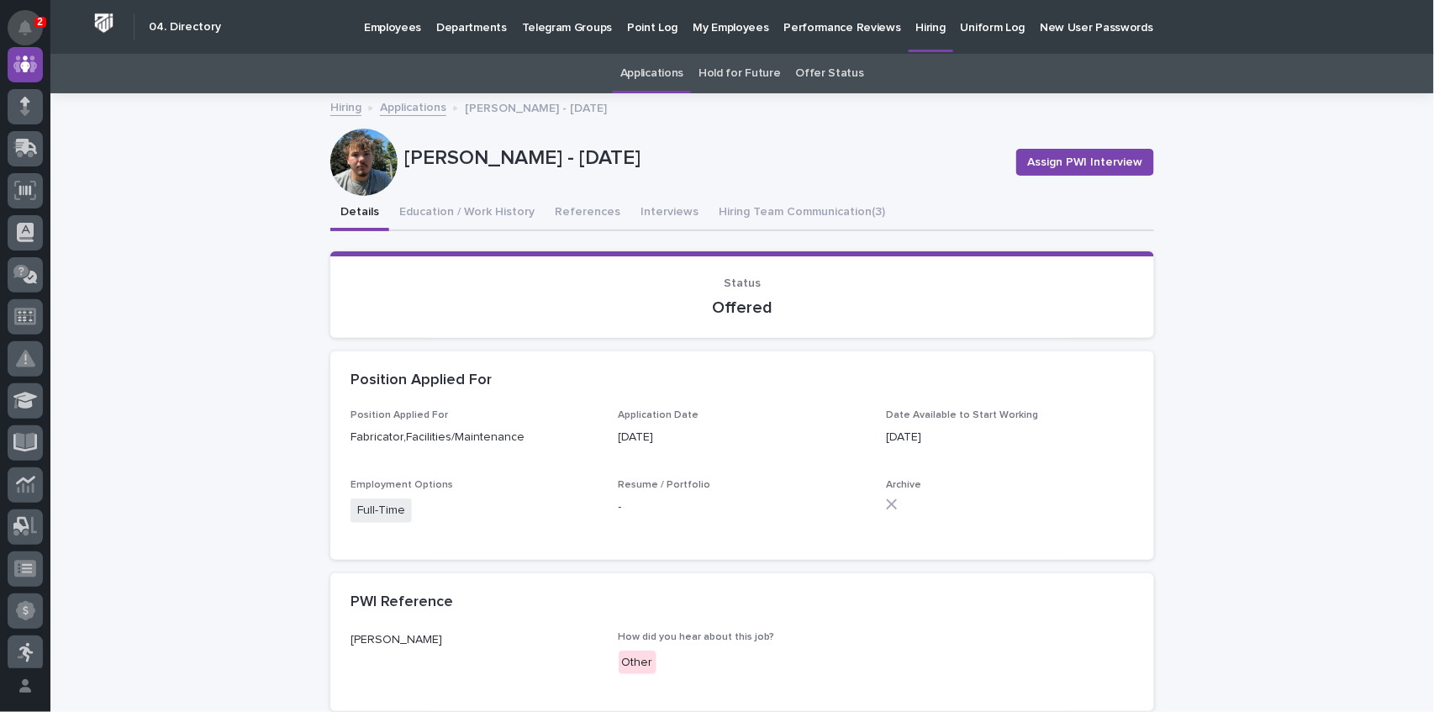
click at [34, 15] on button "Notifications" at bounding box center [25, 27] width 35 height 35
click at [780, 140] on div "[PERSON_NAME] - [DATE] Assign PWI Interview" at bounding box center [742, 162] width 824 height 67
click at [800, 211] on button "Hiring Team Communication (3)" at bounding box center [801, 213] width 187 height 35
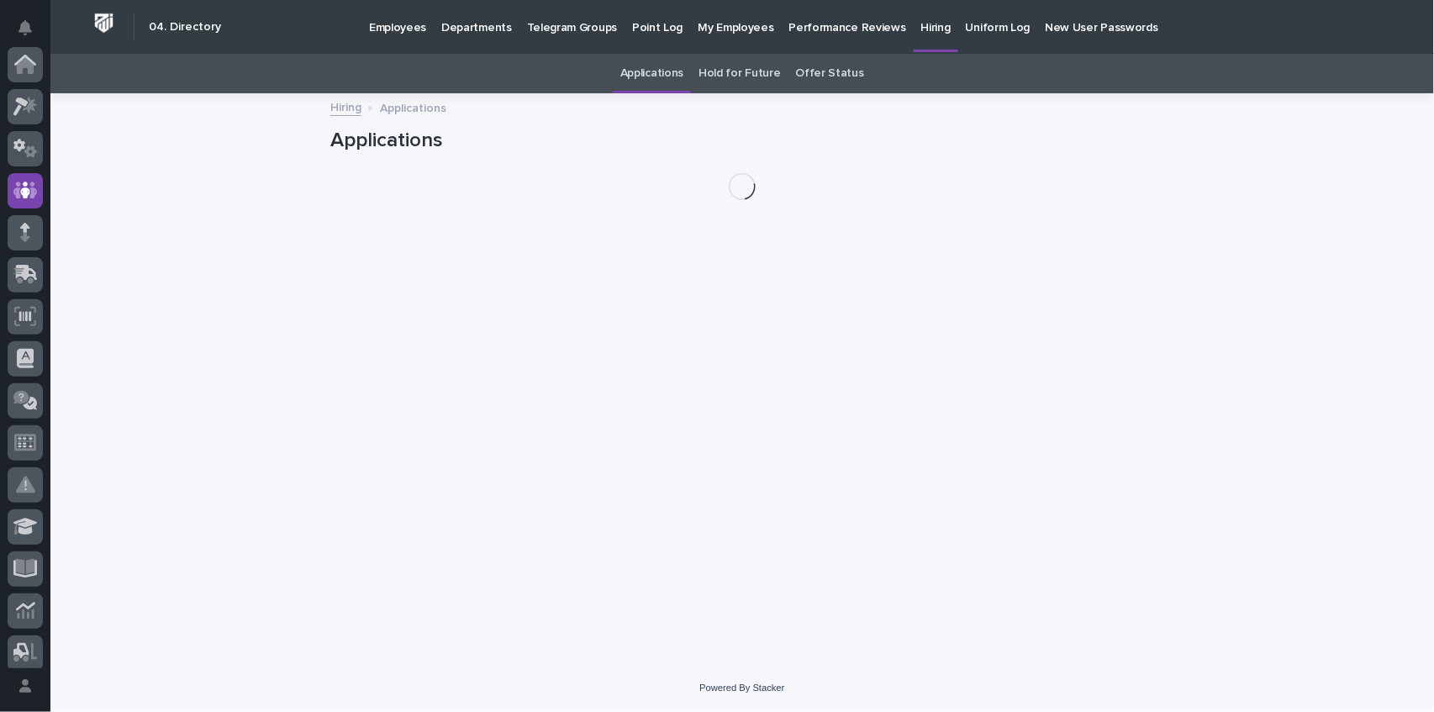
scroll to position [126, 0]
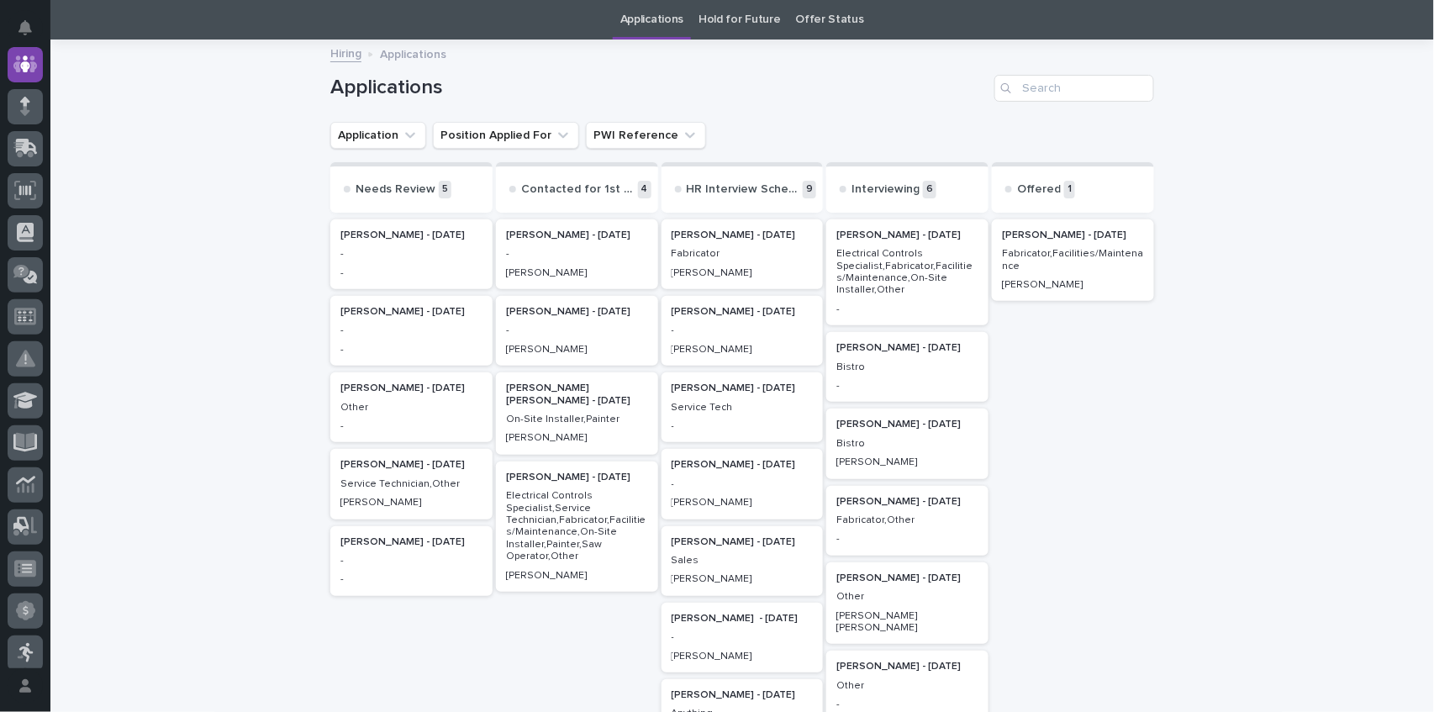
click at [888, 434] on div "Bistro" at bounding box center [907, 441] width 142 height 15
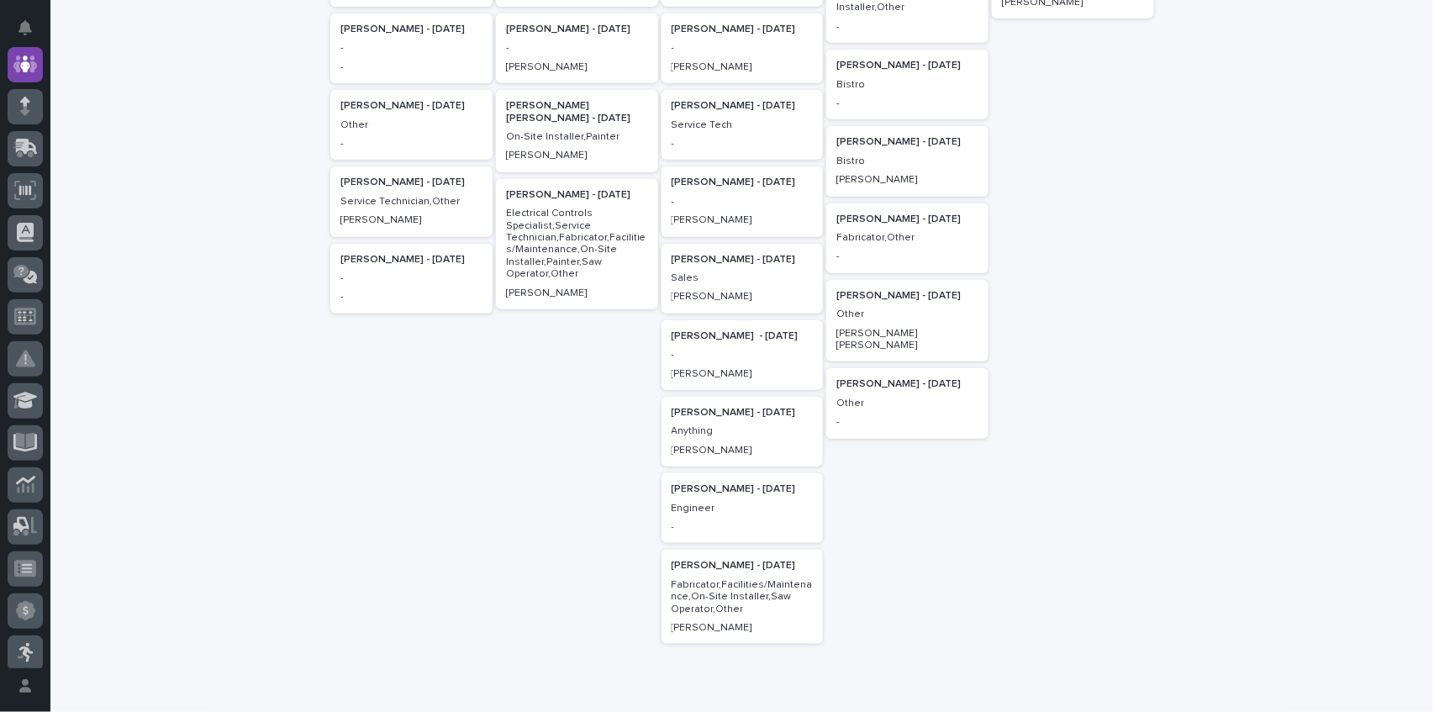
click at [707, 339] on p "[PERSON_NAME] - [DATE]" at bounding box center [742, 336] width 142 height 12
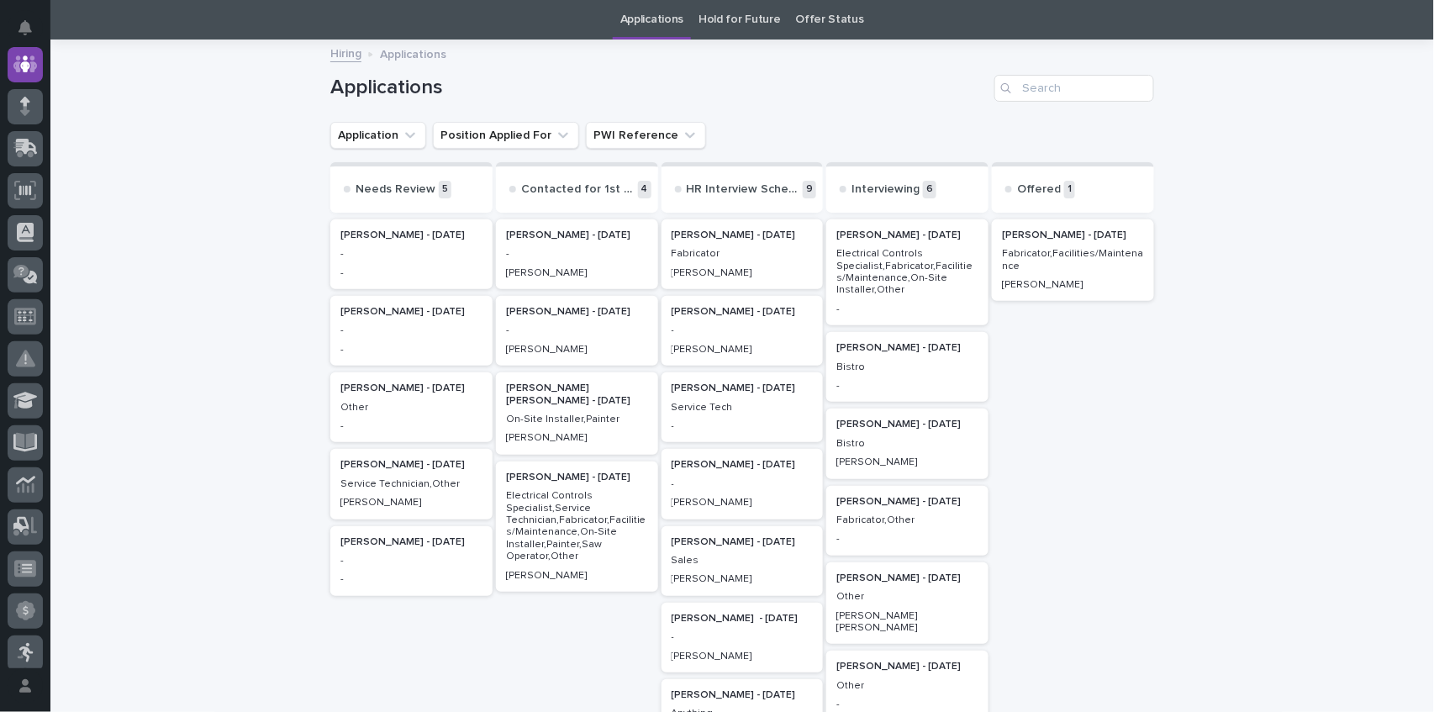
click at [576, 390] on p "[PERSON_NAME] [PERSON_NAME] - [DATE]" at bounding box center [577, 394] width 142 height 24
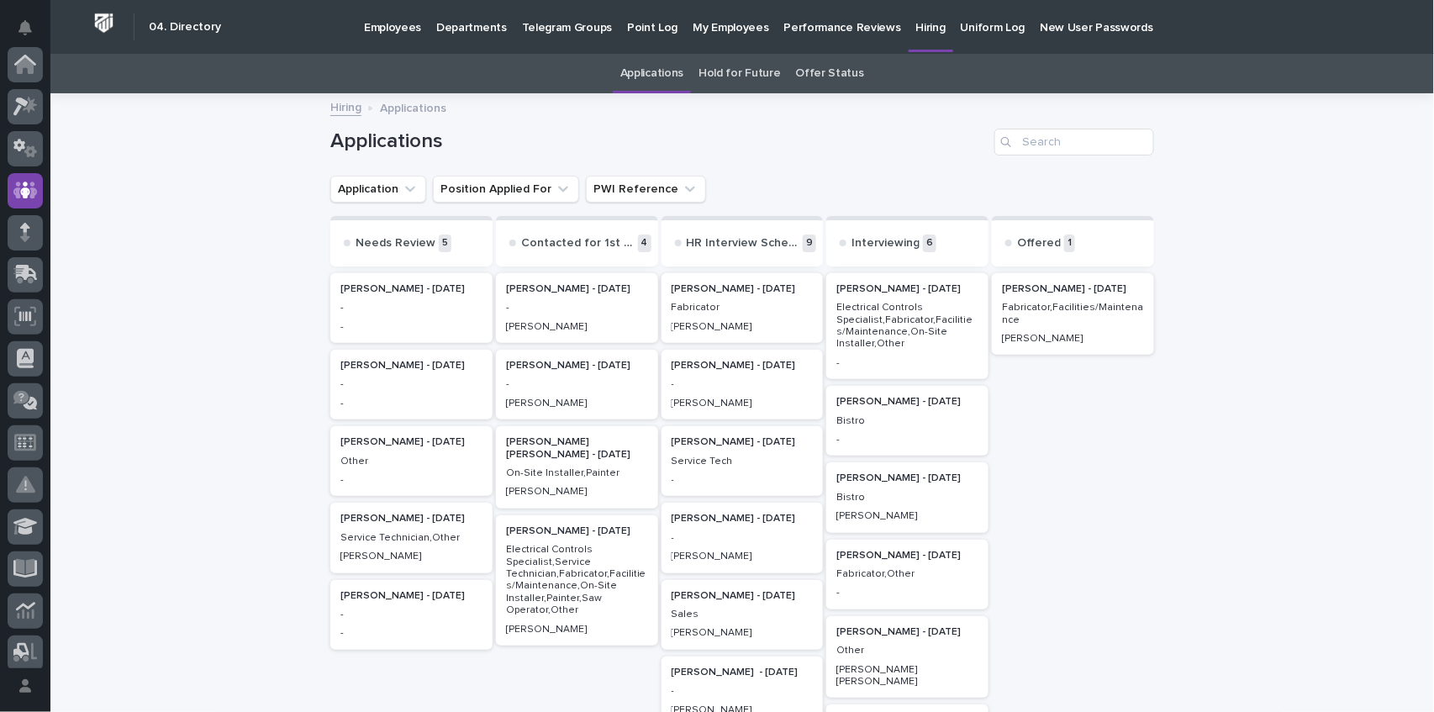
scroll to position [54, 0]
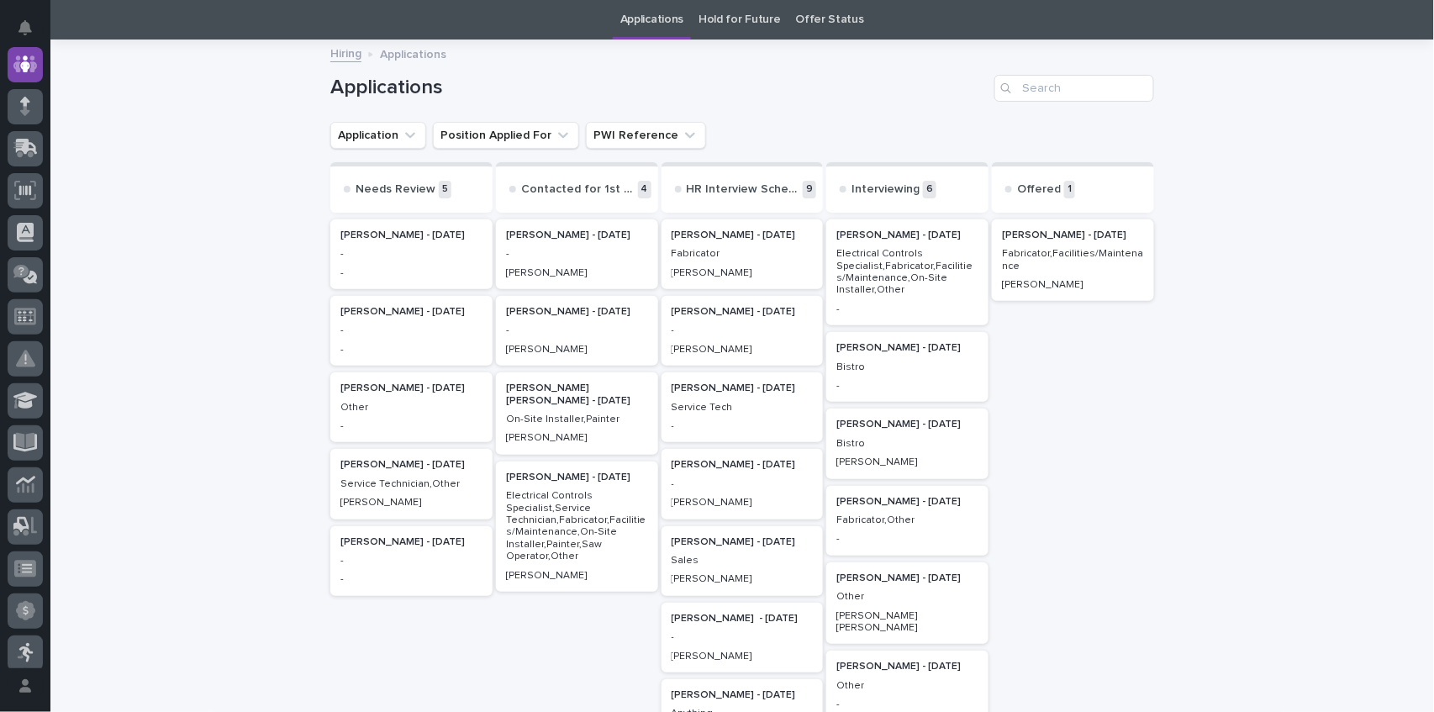
click at [1035, 187] on p "Offered" at bounding box center [1039, 189] width 44 height 14
click at [1064, 187] on p "1" at bounding box center [1069, 190] width 11 height 18
click at [1046, 242] on h2 "[PERSON_NAME] - [DATE]" at bounding box center [1073, 235] width 152 height 22
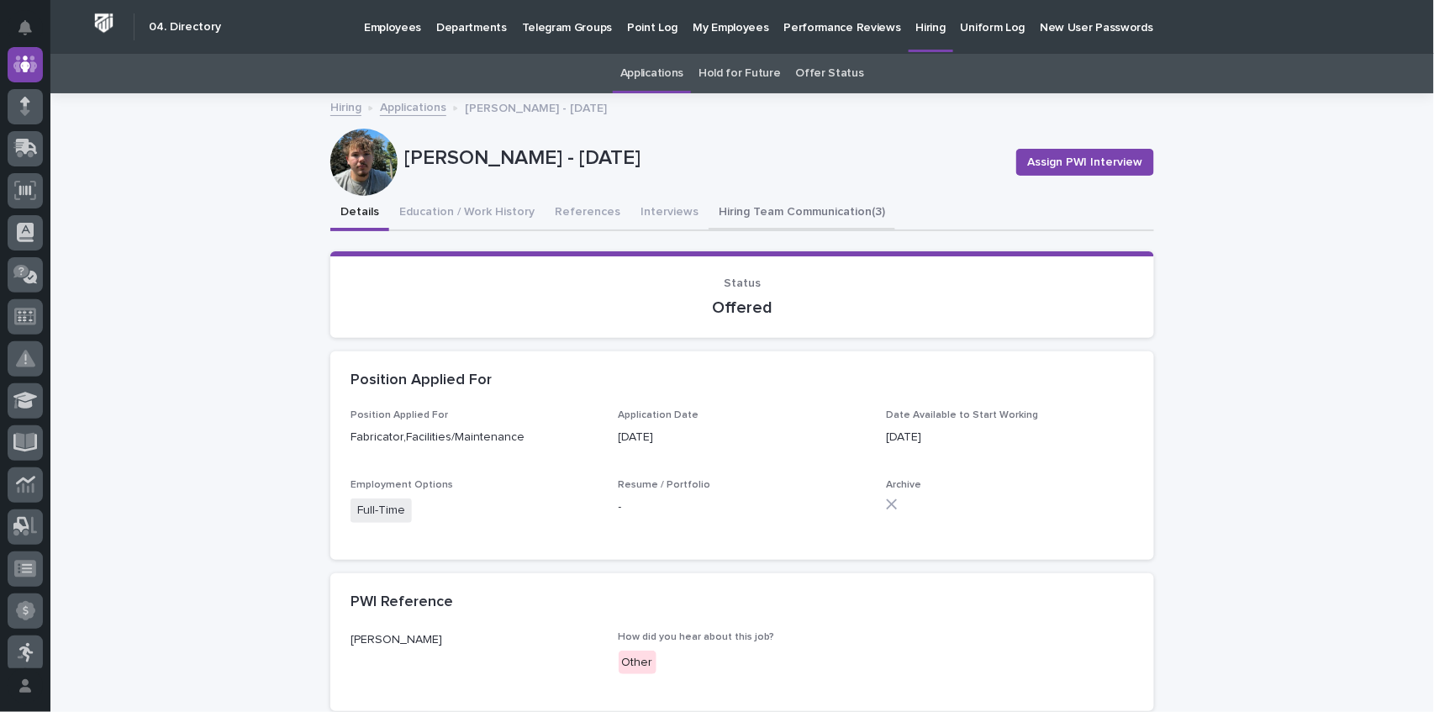
click at [793, 207] on button "Hiring Team Communication (3)" at bounding box center [801, 213] width 187 height 35
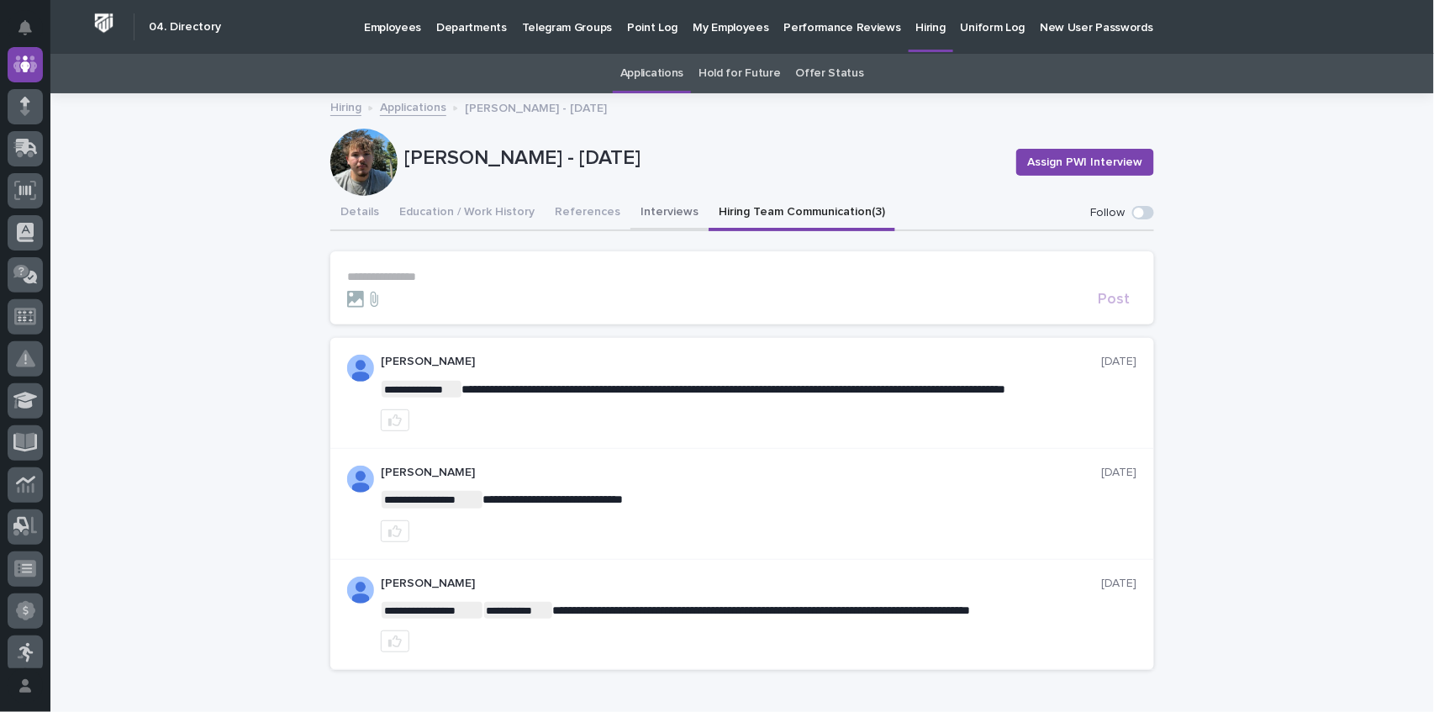
click at [652, 213] on button "Interviews" at bounding box center [669, 213] width 78 height 35
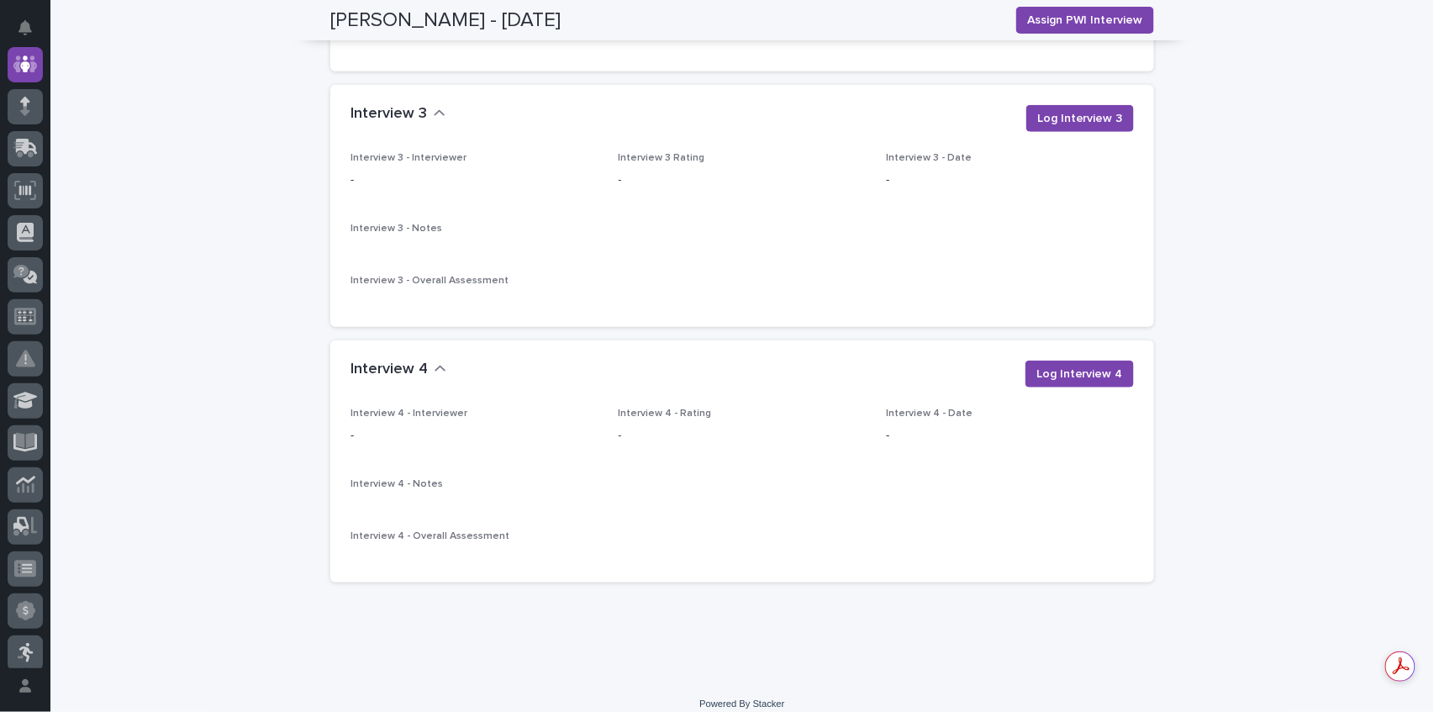
scroll to position [2523, 0]
click at [1084, 106] on span "Log Interview 3" at bounding box center [1080, 114] width 86 height 17
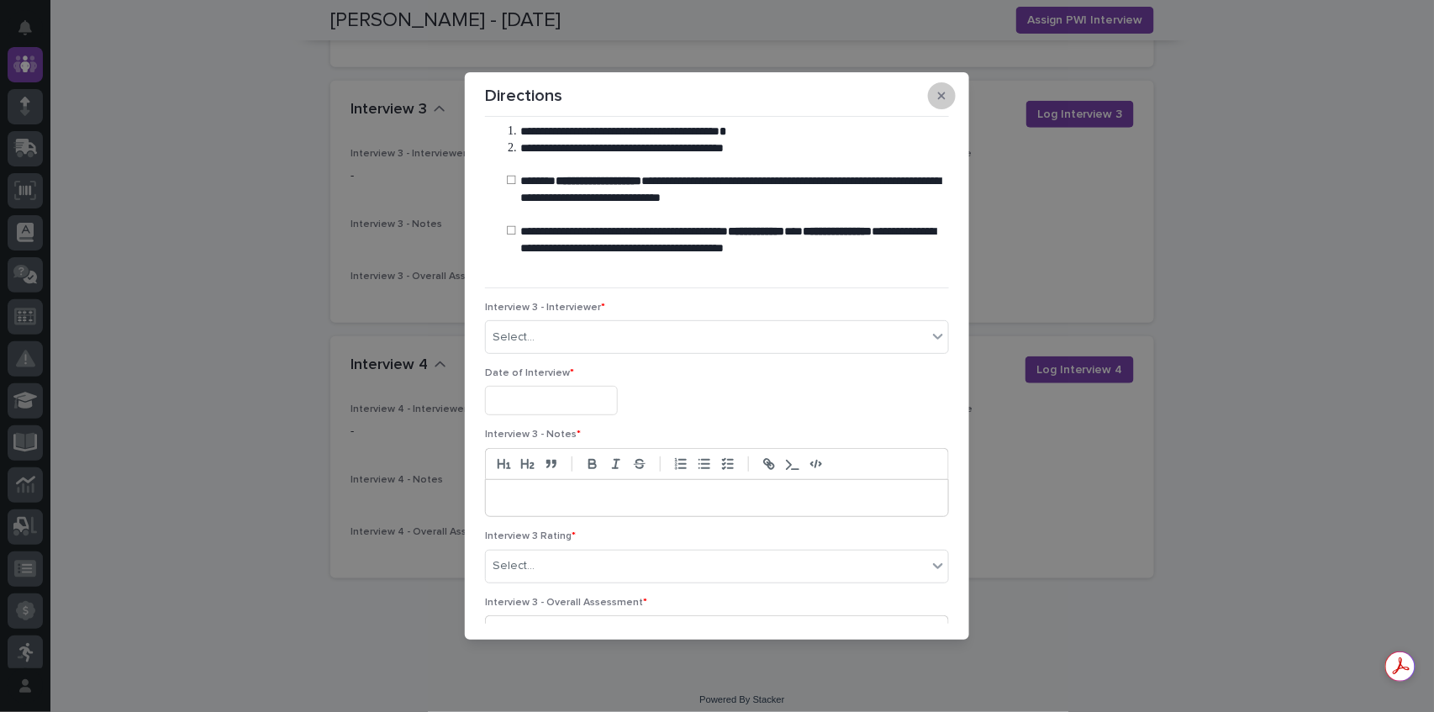
click at [947, 90] on button "button" at bounding box center [942, 95] width 28 height 27
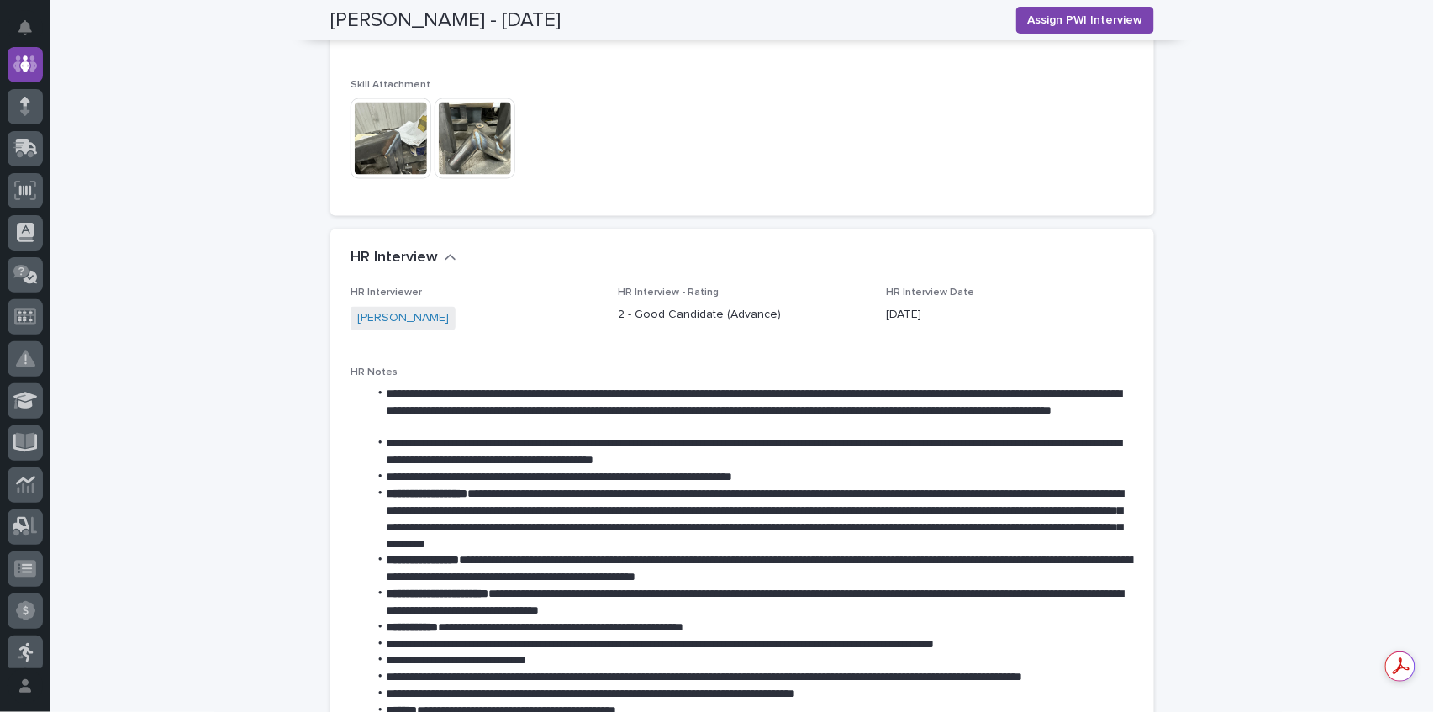
scroll to position [616, 0]
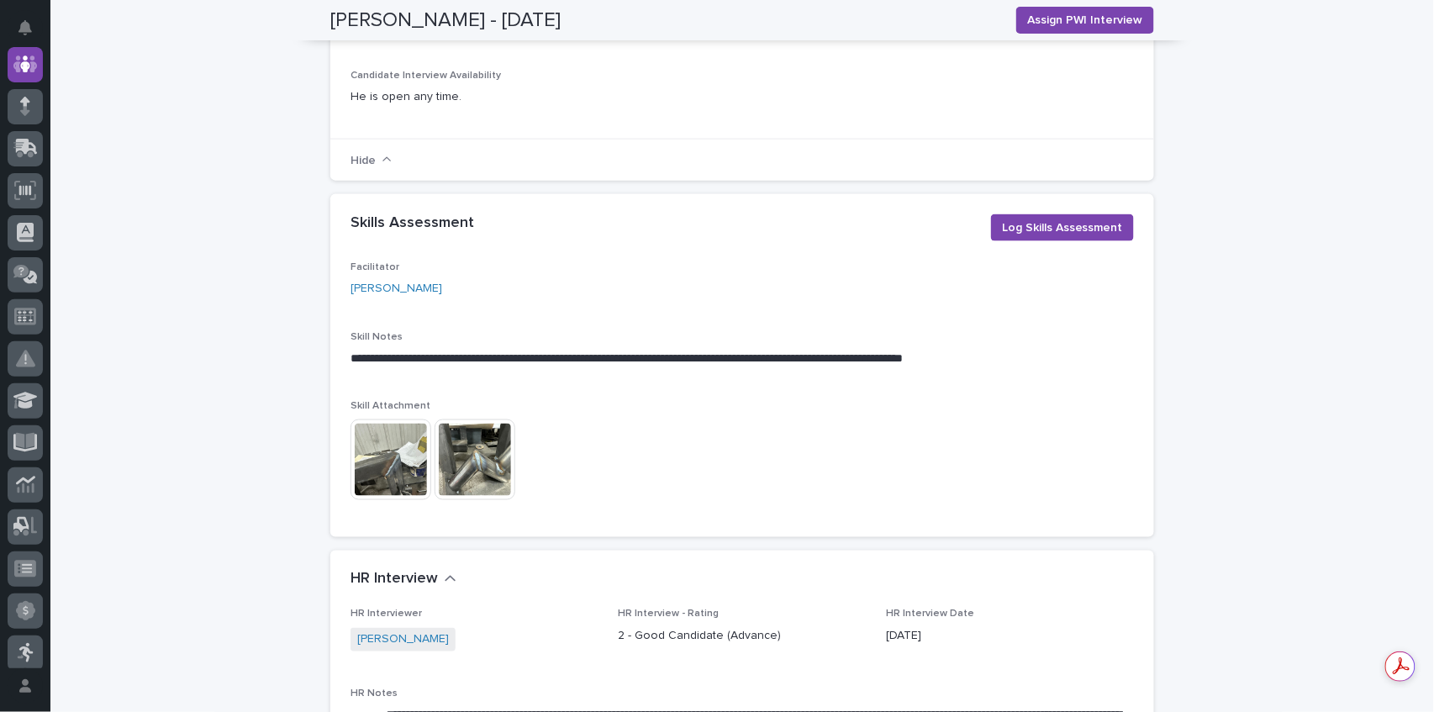
click at [451, 437] on img at bounding box center [474, 459] width 81 height 81
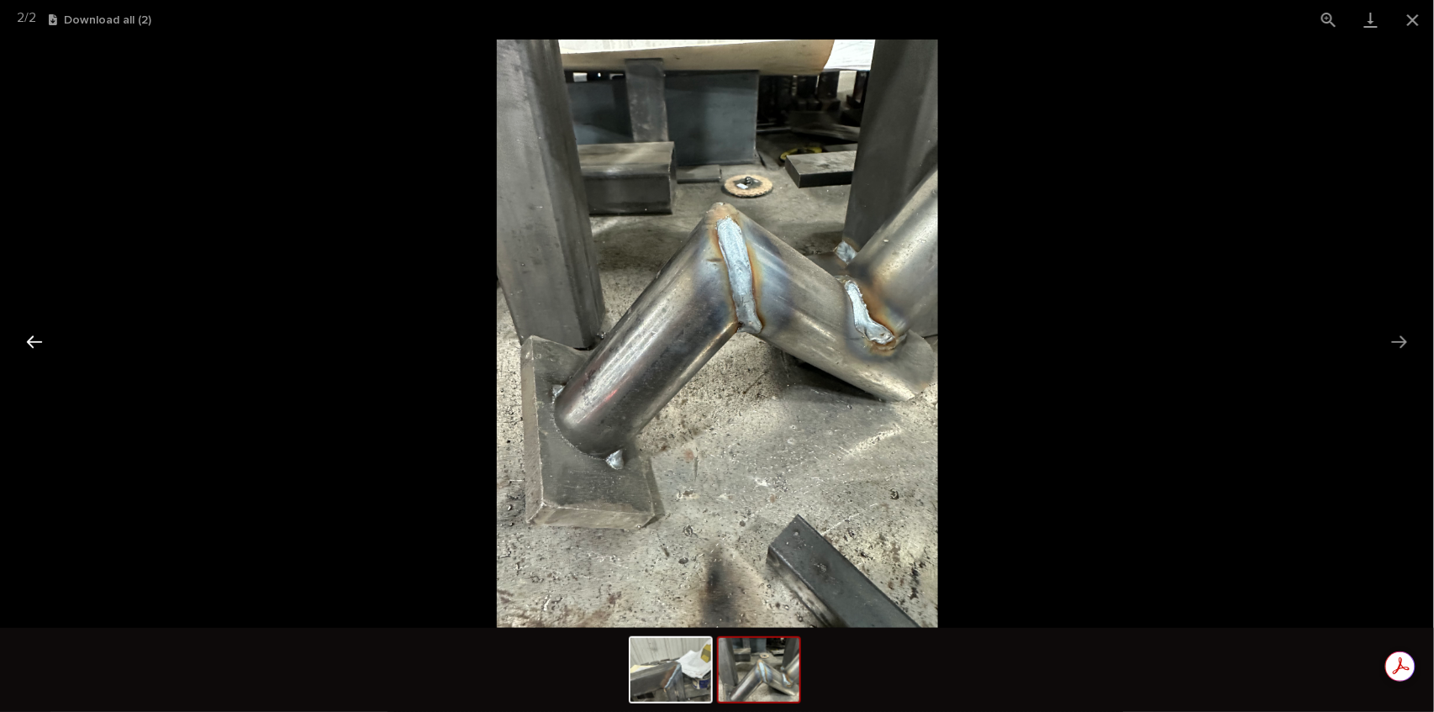
click at [37, 337] on button "Previous slide" at bounding box center [34, 341] width 35 height 33
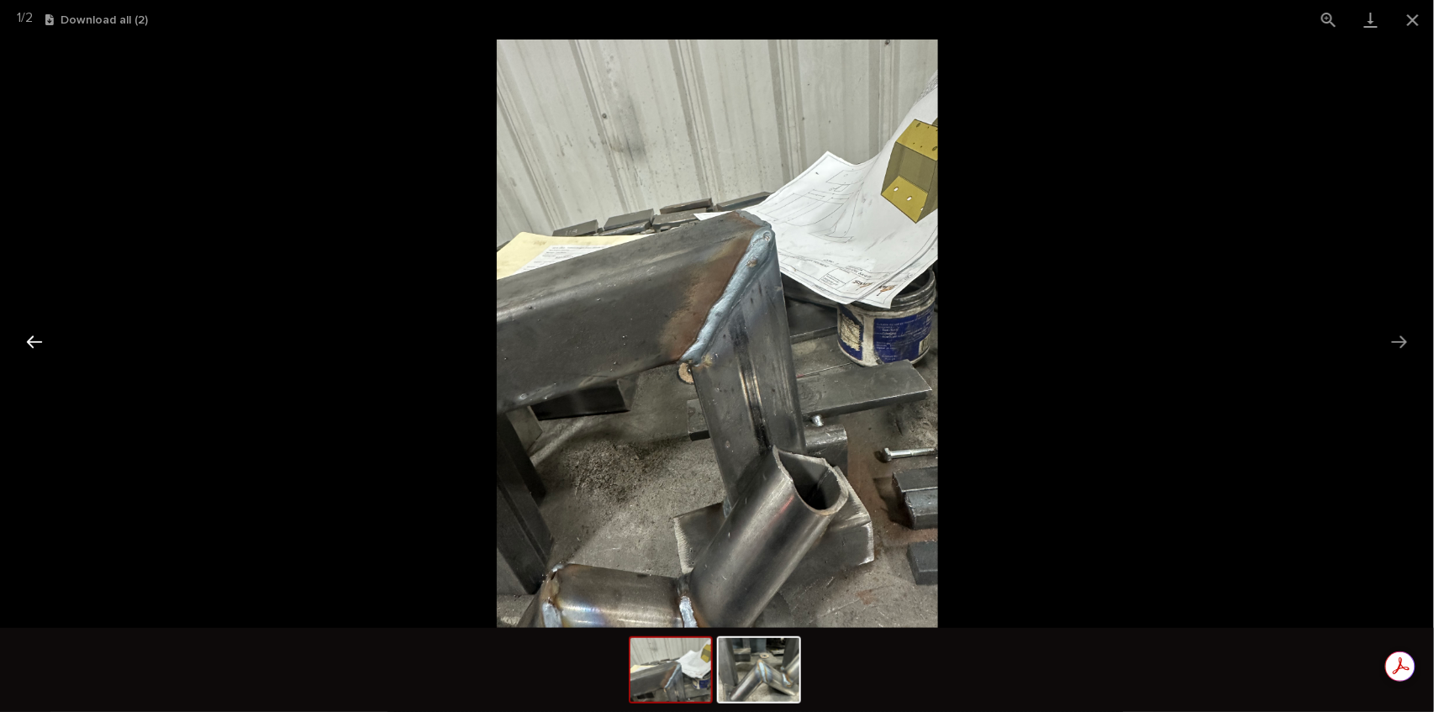
click at [37, 337] on button "Previous slide" at bounding box center [34, 341] width 35 height 33
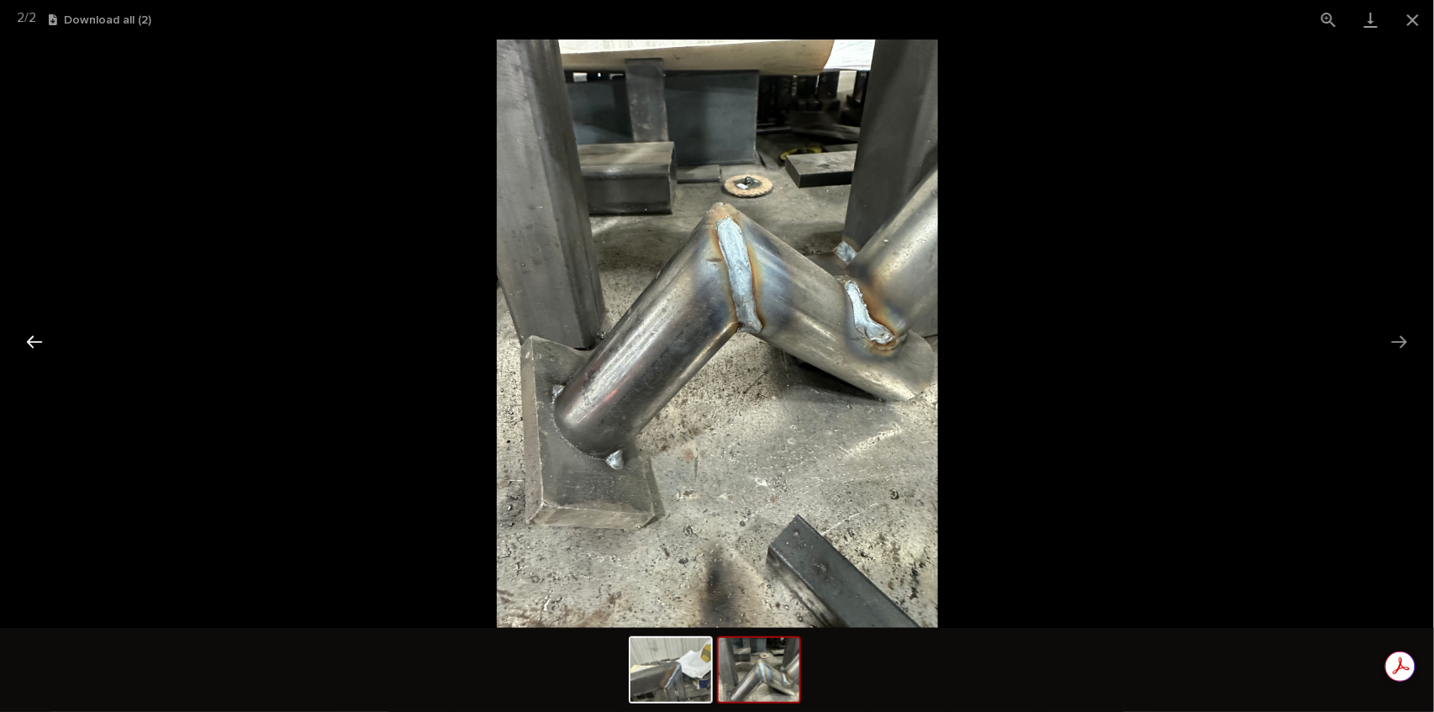
click at [36, 337] on button "Previous slide" at bounding box center [34, 341] width 35 height 33
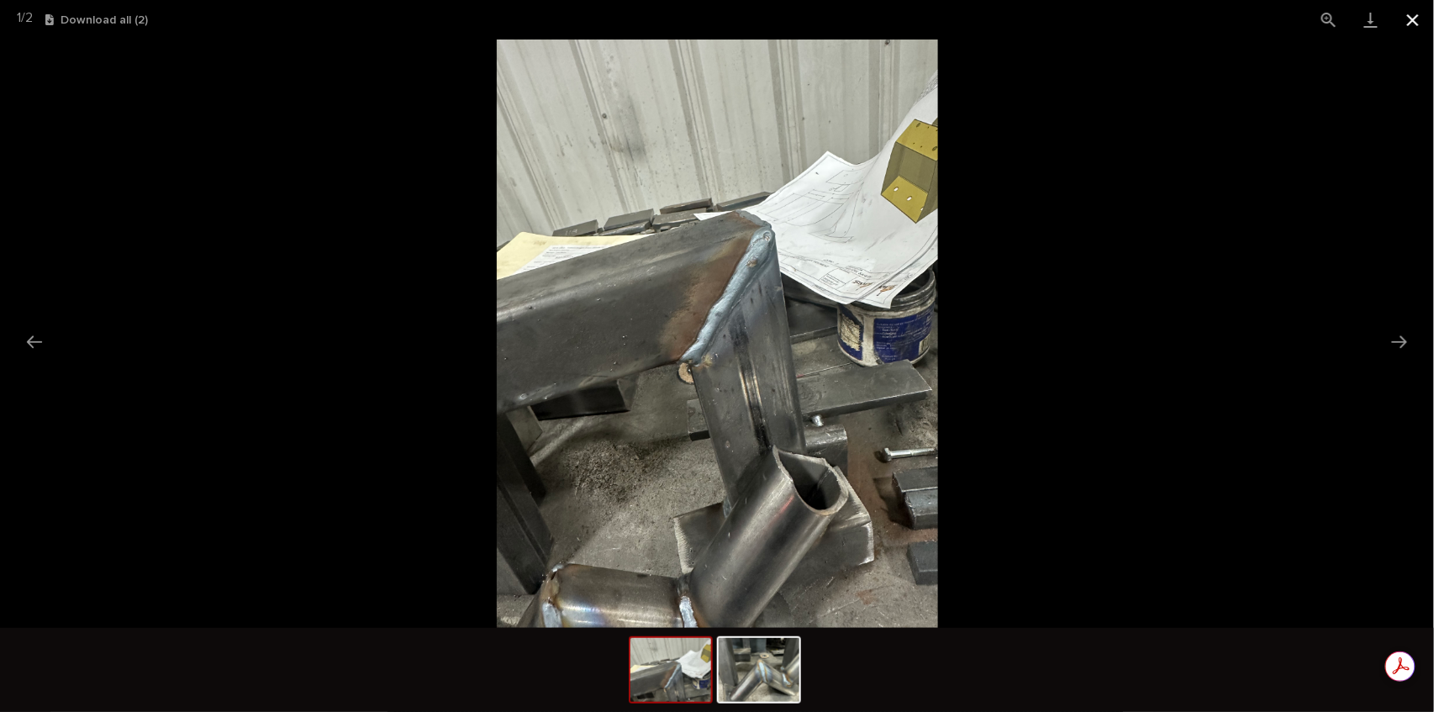
click at [1409, 18] on button "Close gallery" at bounding box center [1413, 19] width 42 height 39
